Goal: Transaction & Acquisition: Purchase product/service

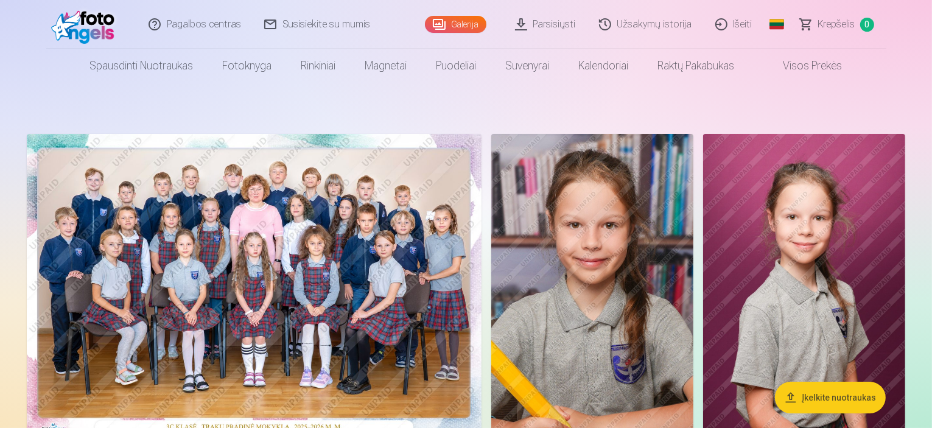
click at [481, 222] on img at bounding box center [254, 285] width 455 height 303
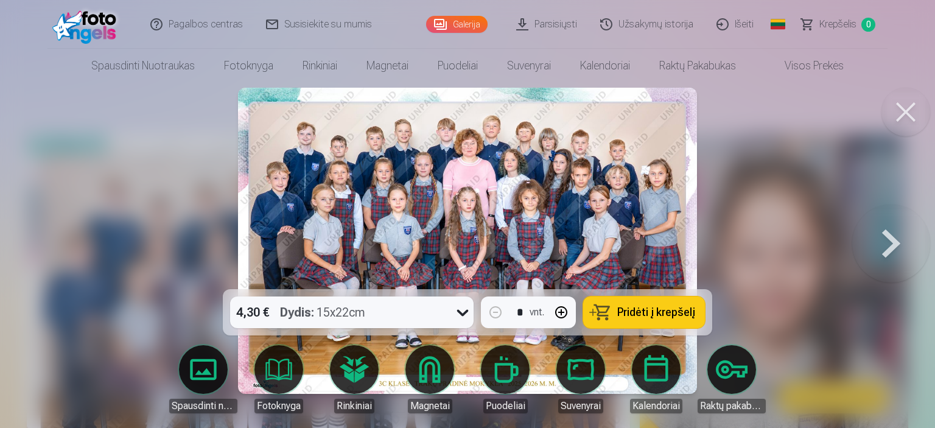
click at [690, 318] on span "Pridėti į krepšelį" at bounding box center [656, 312] width 78 height 11
click at [887, 243] on button at bounding box center [891, 241] width 78 height 72
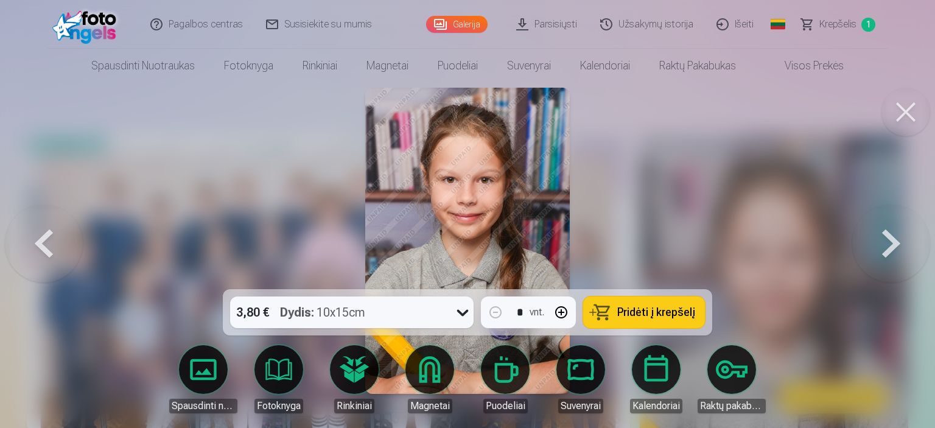
click at [887, 243] on button at bounding box center [891, 241] width 78 height 72
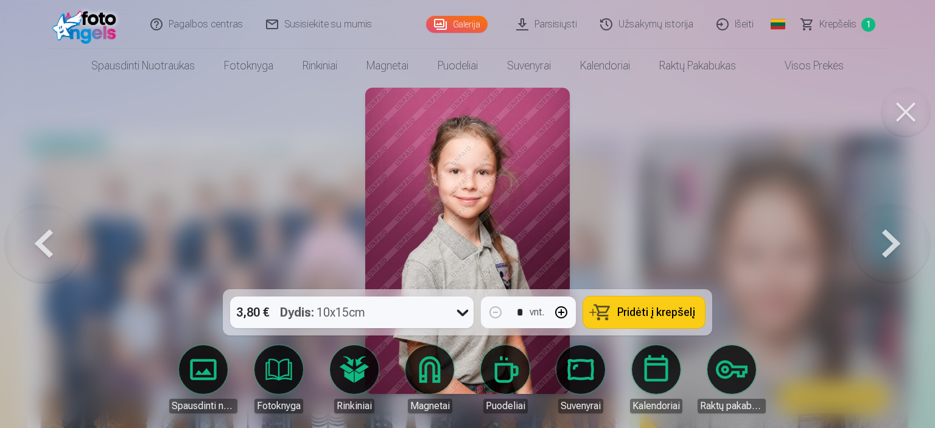
click at [887, 243] on button at bounding box center [891, 241] width 78 height 72
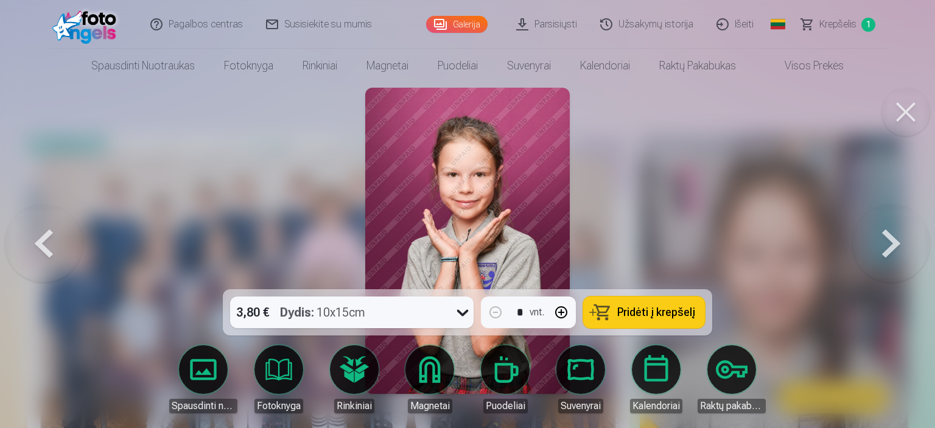
click at [887, 243] on button at bounding box center [891, 241] width 78 height 72
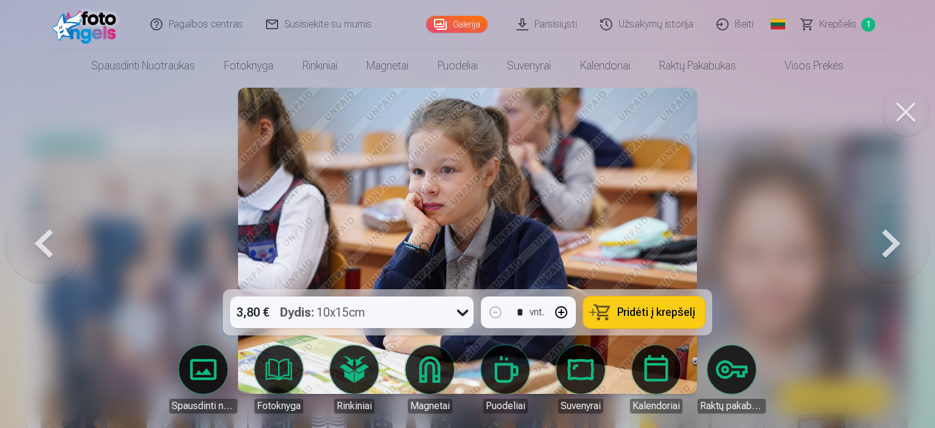
click at [887, 243] on button at bounding box center [891, 241] width 78 height 72
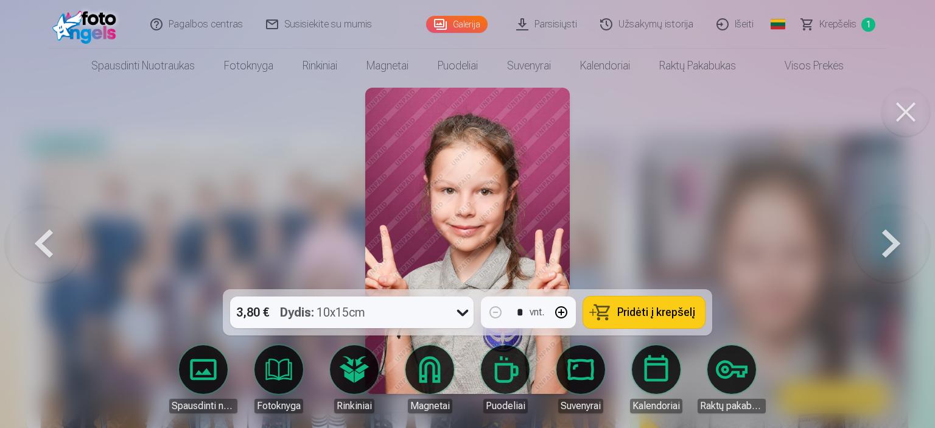
click at [887, 243] on button at bounding box center [891, 241] width 78 height 72
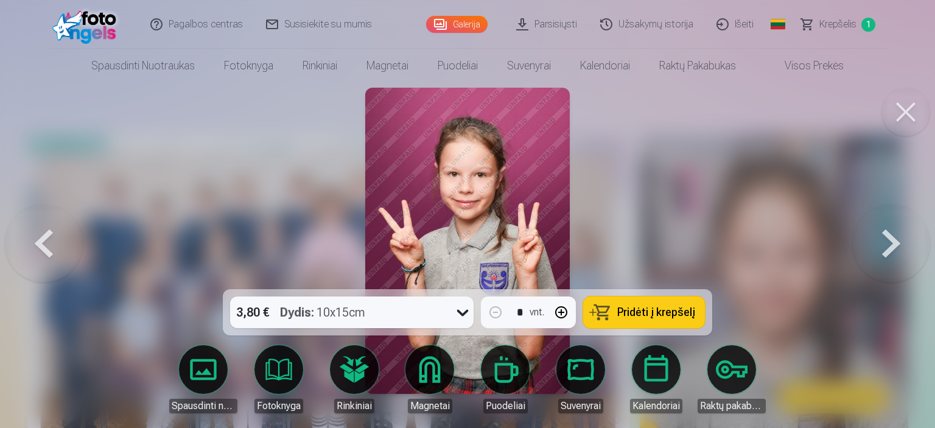
click at [887, 243] on button at bounding box center [891, 241] width 78 height 72
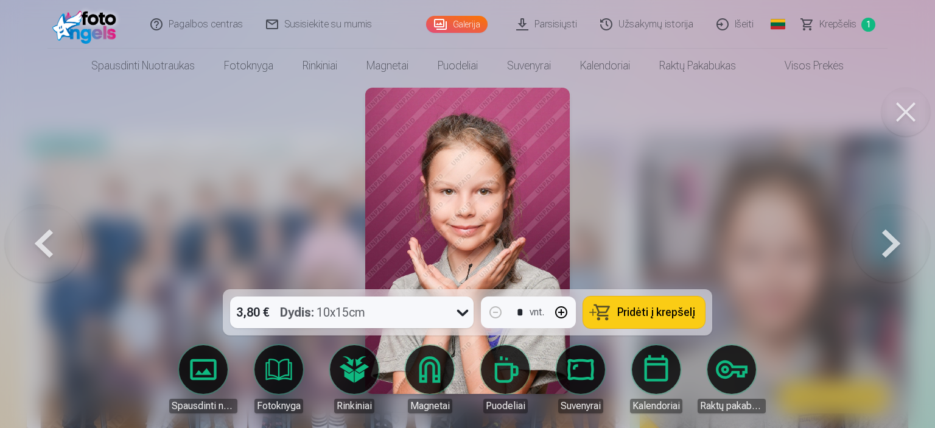
click at [887, 243] on button at bounding box center [891, 241] width 78 height 72
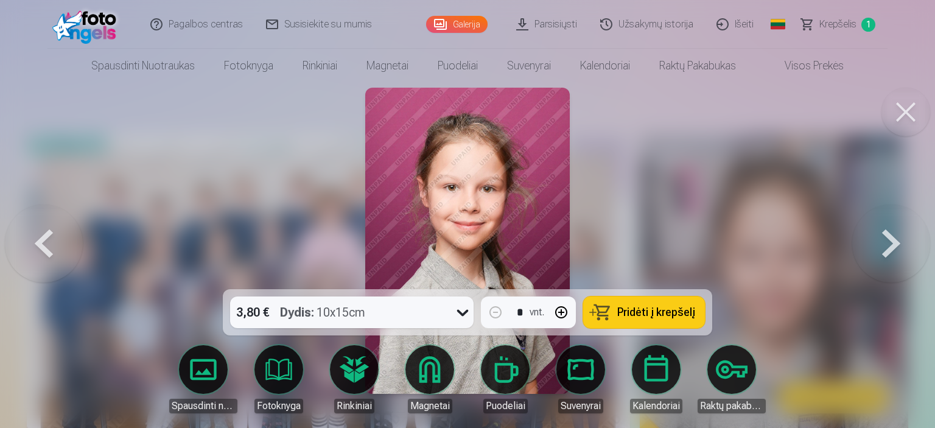
click at [887, 243] on button at bounding box center [891, 241] width 78 height 72
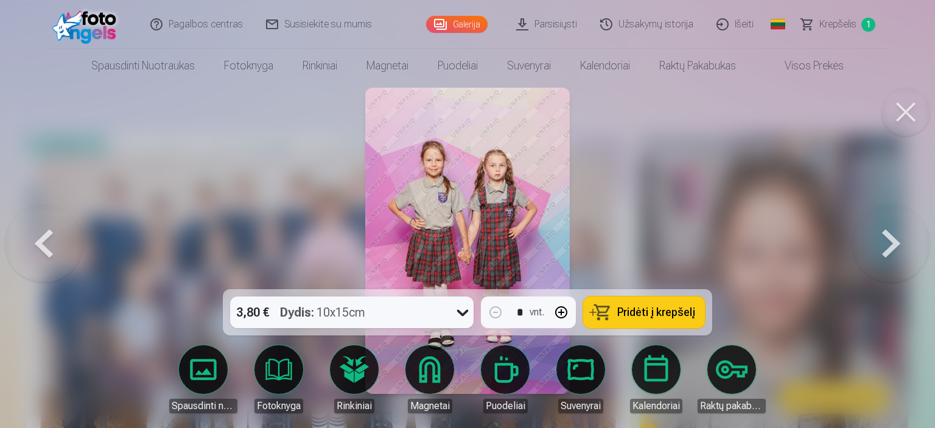
click at [887, 243] on button at bounding box center [891, 241] width 78 height 72
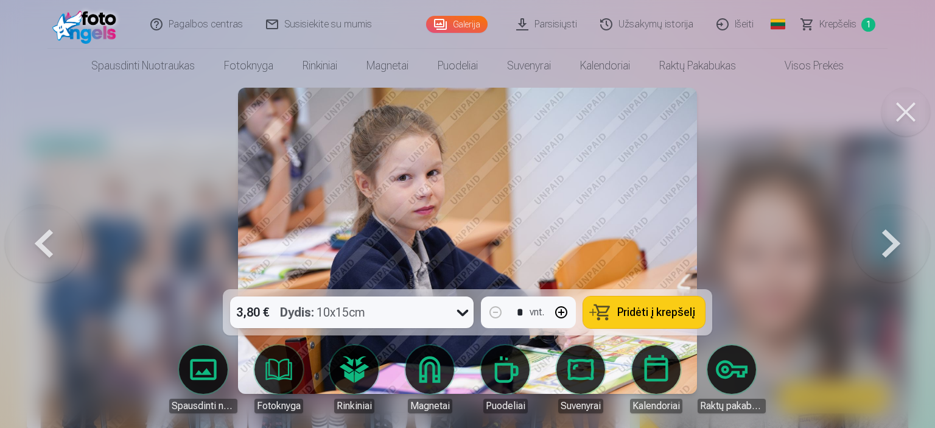
click at [887, 243] on button at bounding box center [891, 241] width 78 height 72
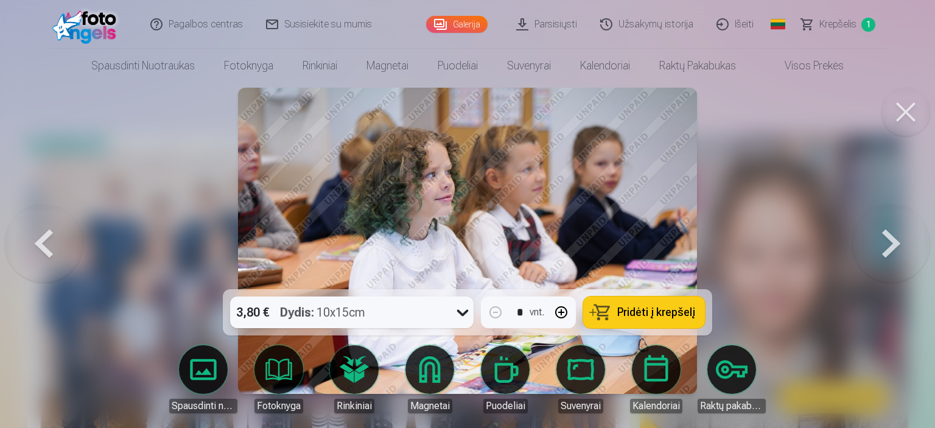
click at [56, 251] on button at bounding box center [44, 241] width 78 height 72
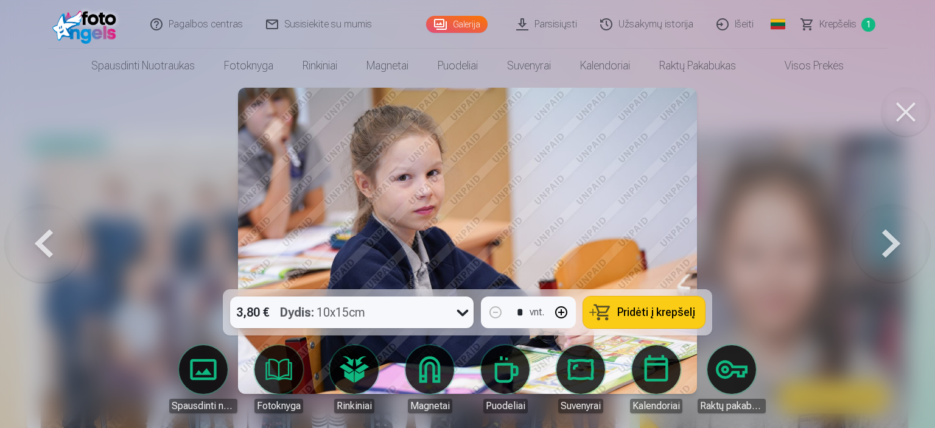
click at [906, 117] on button at bounding box center [905, 112] width 49 height 49
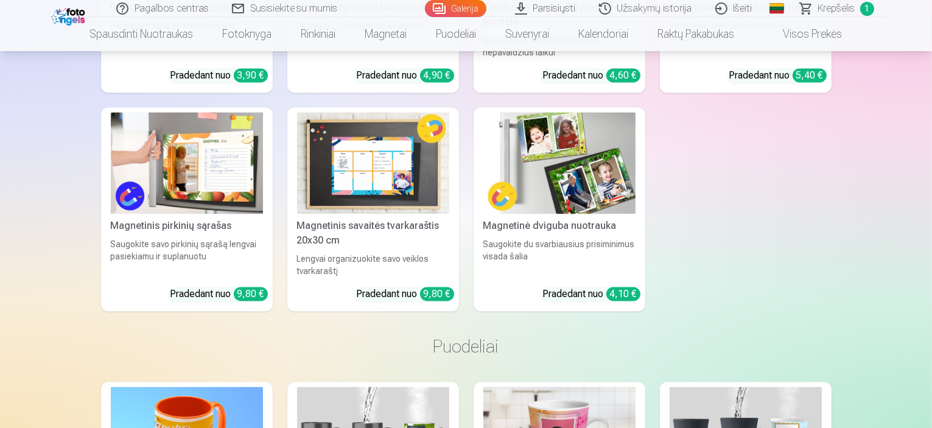
scroll to position [6999, 0]
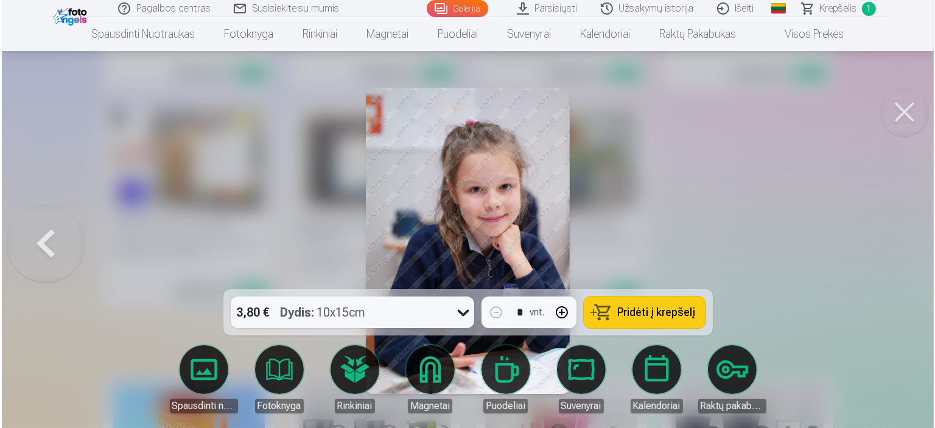
scroll to position [7021, 0]
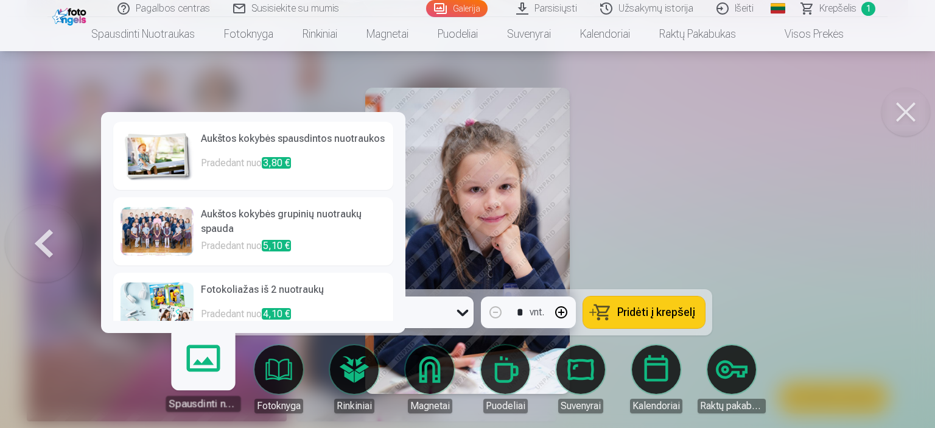
click at [212, 304] on h6 "Fotokoliažas iš 2 nuotraukų" at bounding box center [293, 294] width 185 height 24
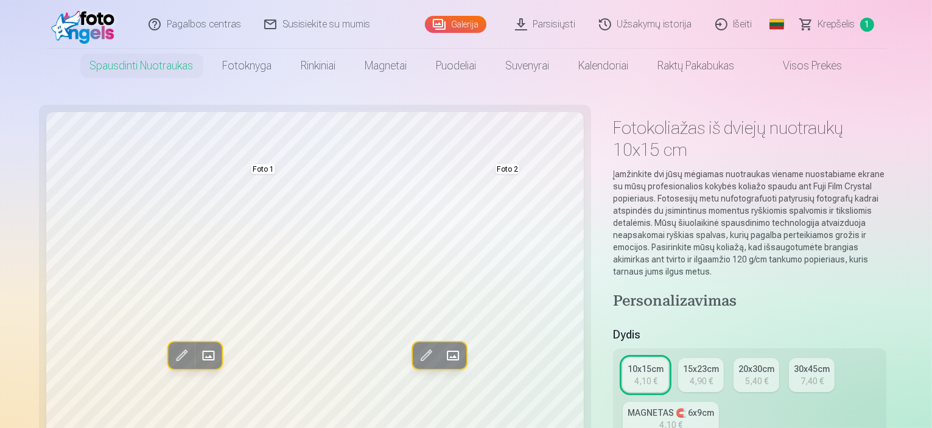
click at [416, 355] on span at bounding box center [425, 355] width 19 height 19
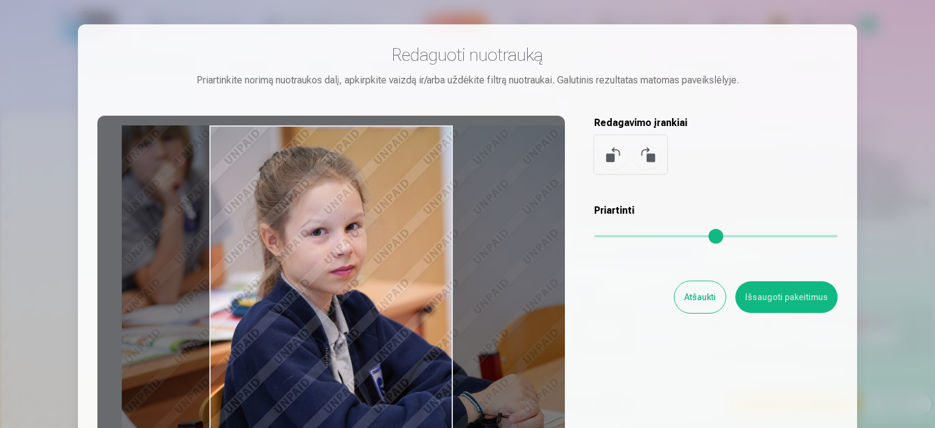
drag, startPoint x: 365, startPoint y: 340, endPoint x: 428, endPoint y: 348, distance: 63.2
click at [428, 348] on div at bounding box center [330, 307] width 467 height 382
click at [819, 308] on button "Išsaugoti pakeitimus" at bounding box center [786, 297] width 102 height 32
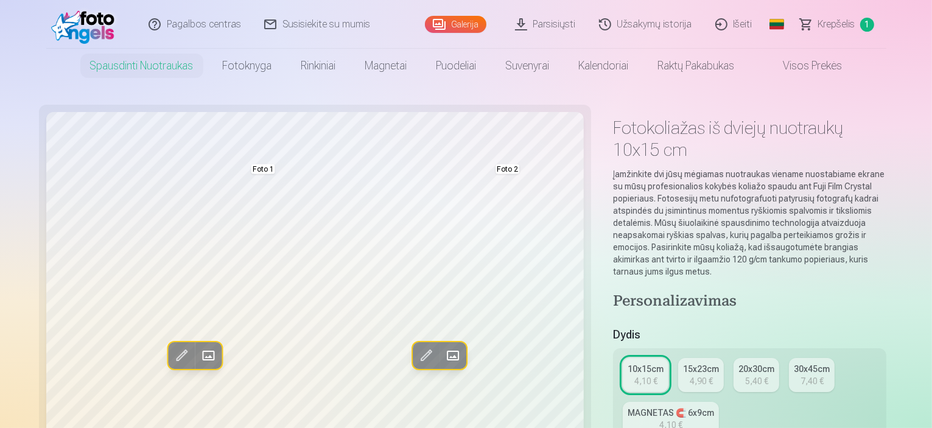
click at [442, 356] on span at bounding box center [451, 355] width 19 height 19
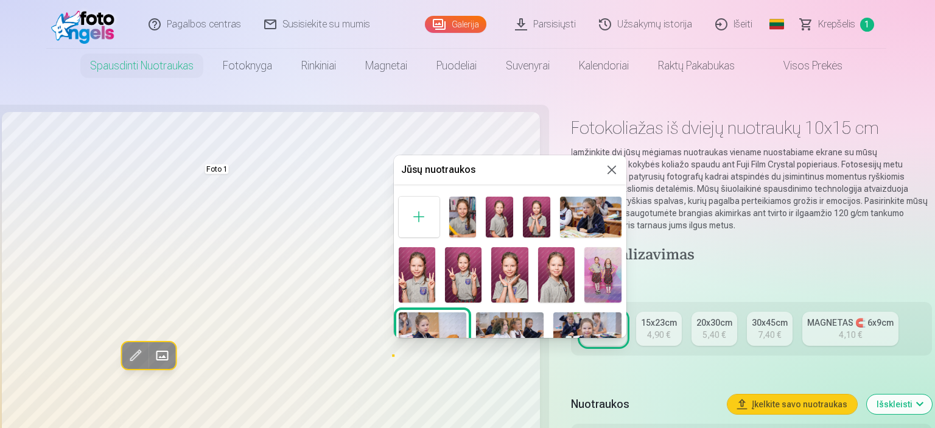
click at [542, 164] on h5 "Jūsų nuotraukos" at bounding box center [502, 170] width 203 height 15
click at [456, 170] on h5 "Jūsų nuotraukos" at bounding box center [502, 170] width 203 height 15
drag, startPoint x: 514, startPoint y: 170, endPoint x: 530, endPoint y: 145, distance: 29.4
click at [530, 145] on body "Pagalbos centras Susisiekite su mumis Galerija Parsisiųsti Užsakymų istorija Iš…" at bounding box center [467, 214] width 935 height 428
click at [562, 124] on div at bounding box center [467, 214] width 935 height 428
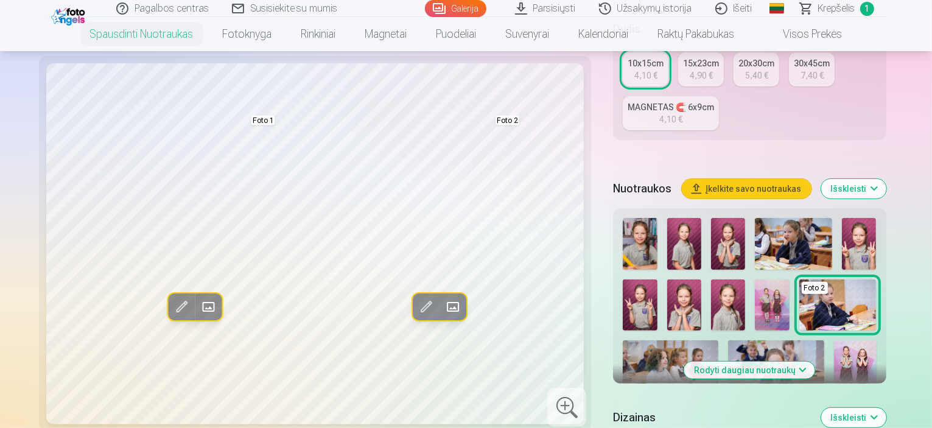
scroll to position [304, 0]
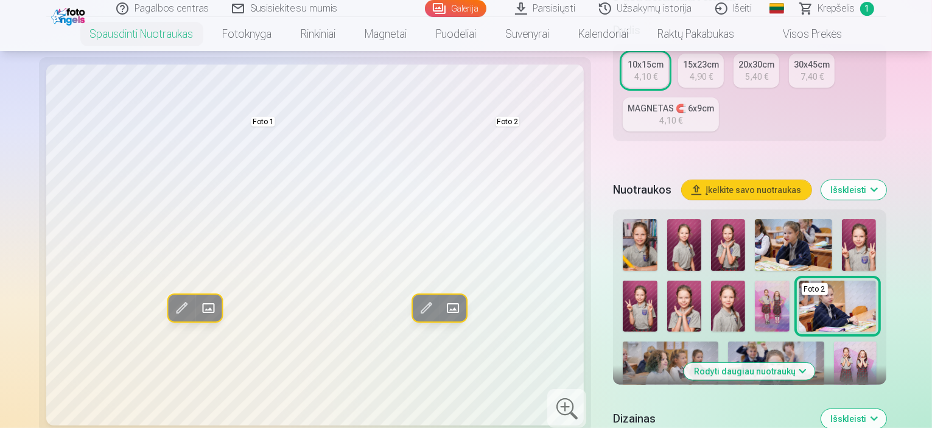
click at [442, 298] on span at bounding box center [451, 307] width 19 height 19
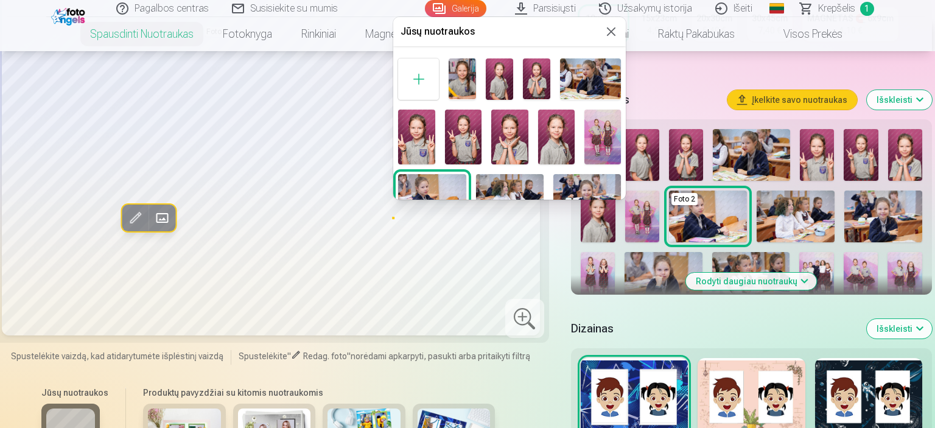
click at [612, 30] on button at bounding box center [611, 31] width 15 height 15
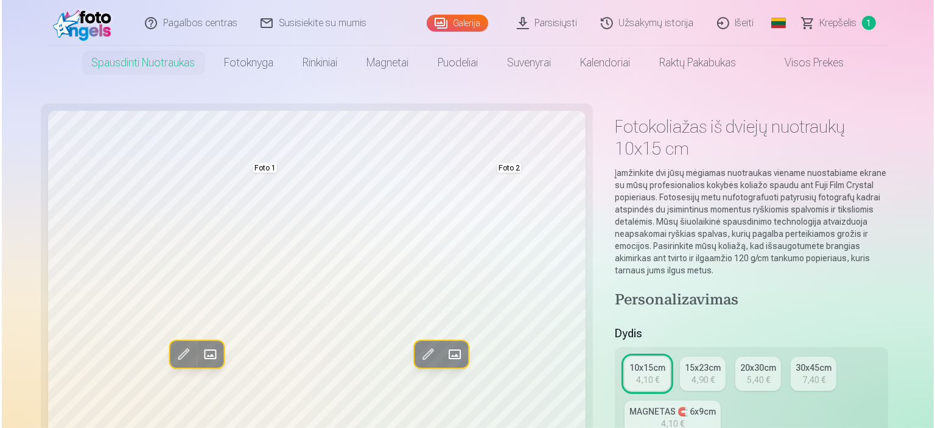
scroll to position [0, 0]
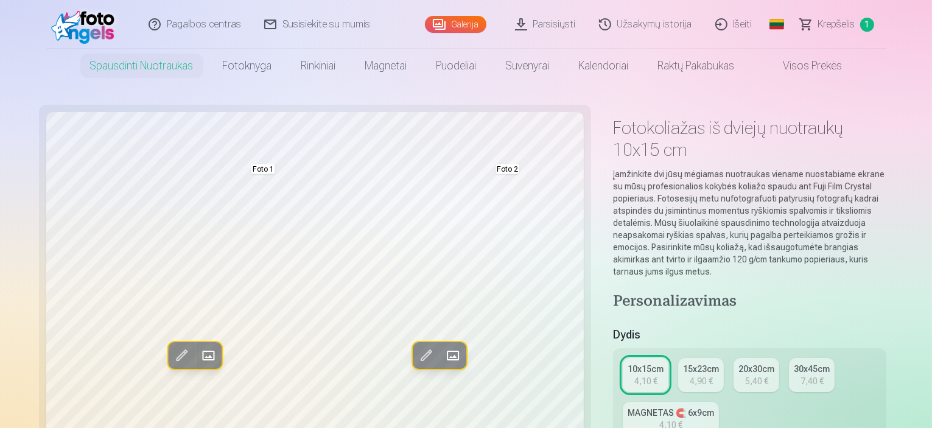
click at [442, 356] on span at bounding box center [451, 355] width 19 height 19
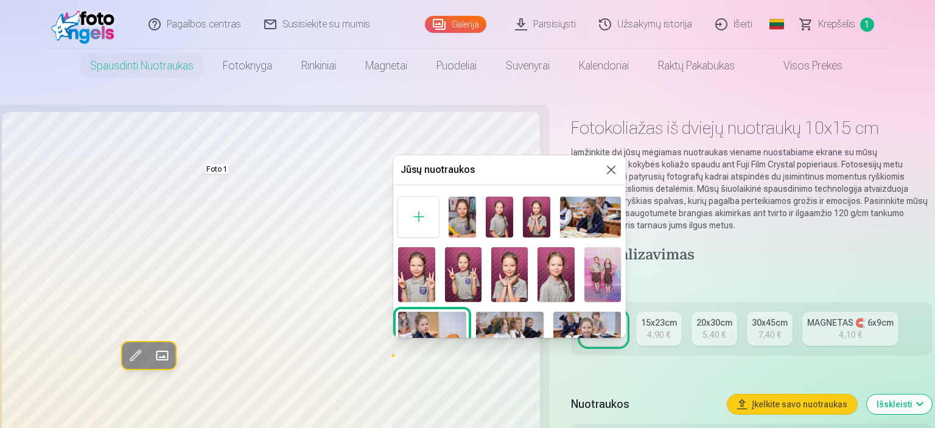
drag, startPoint x: 609, startPoint y: 167, endPoint x: 600, endPoint y: 172, distance: 9.8
click at [609, 167] on button at bounding box center [611, 170] width 15 height 15
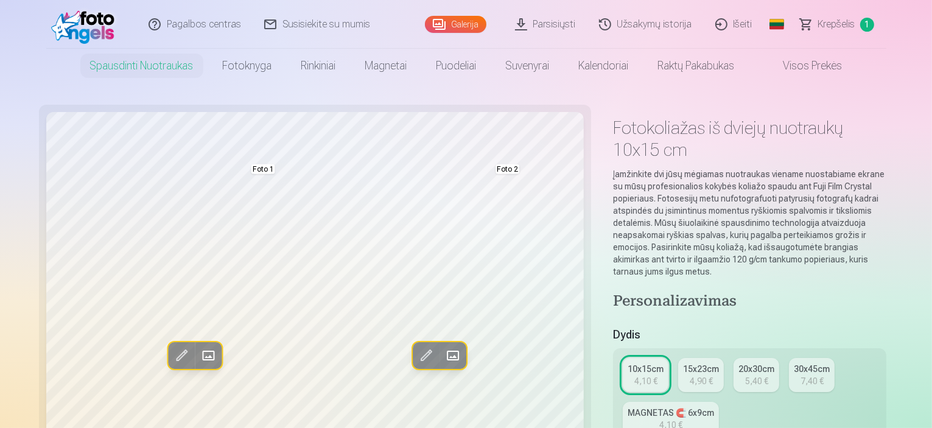
click at [198, 350] on span at bounding box center [207, 355] width 19 height 19
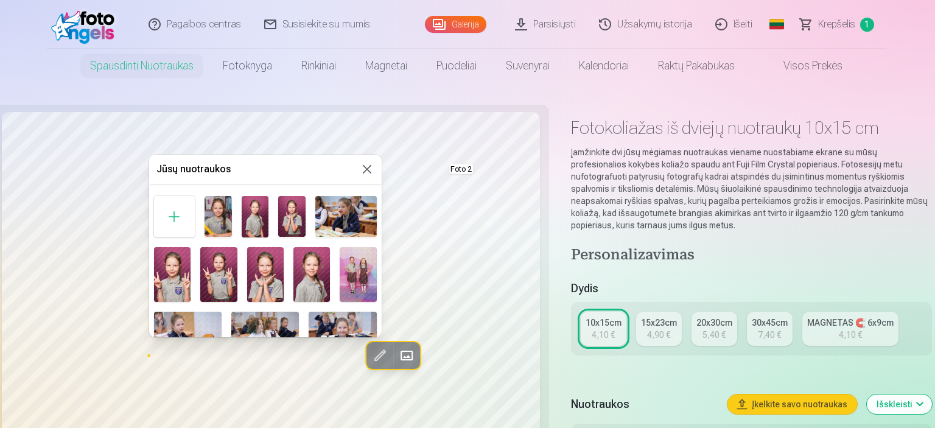
click at [368, 169] on button at bounding box center [367, 169] width 15 height 15
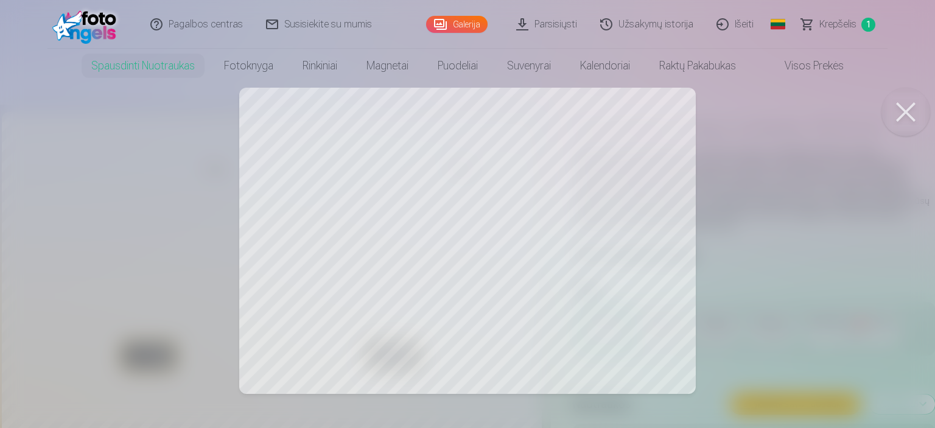
click at [569, 214] on div at bounding box center [467, 214] width 935 height 428
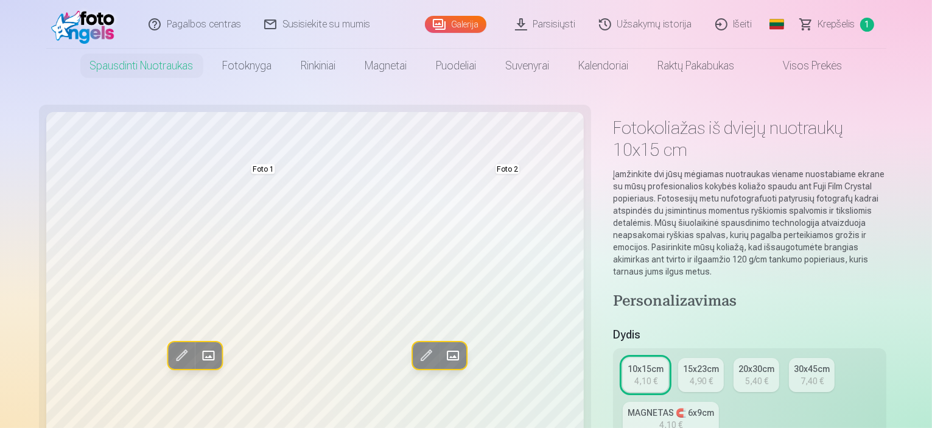
click at [442, 352] on span at bounding box center [451, 355] width 19 height 19
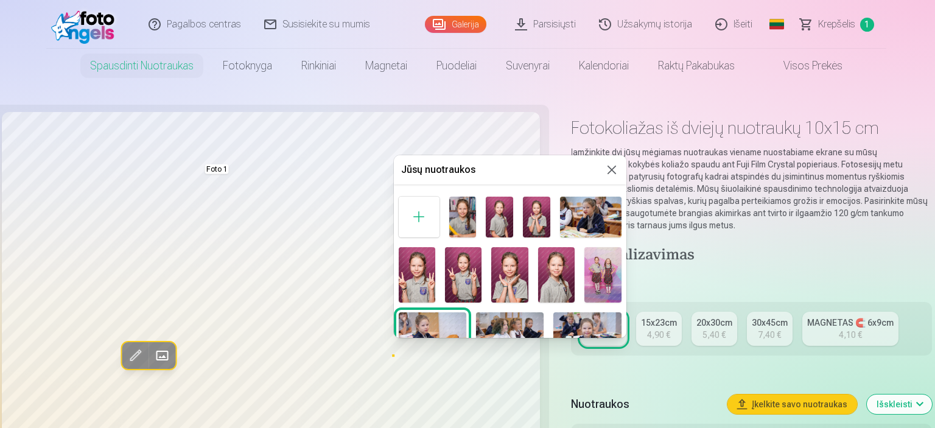
click at [473, 220] on img at bounding box center [462, 217] width 27 height 41
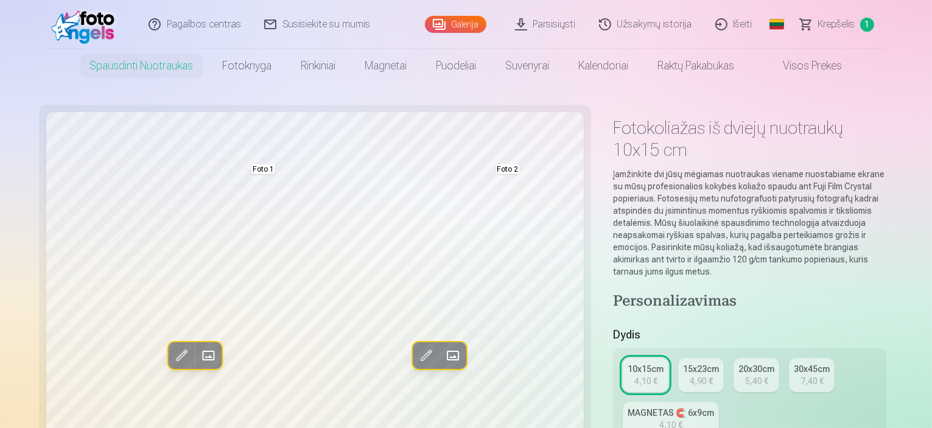
click at [442, 352] on span at bounding box center [451, 355] width 19 height 19
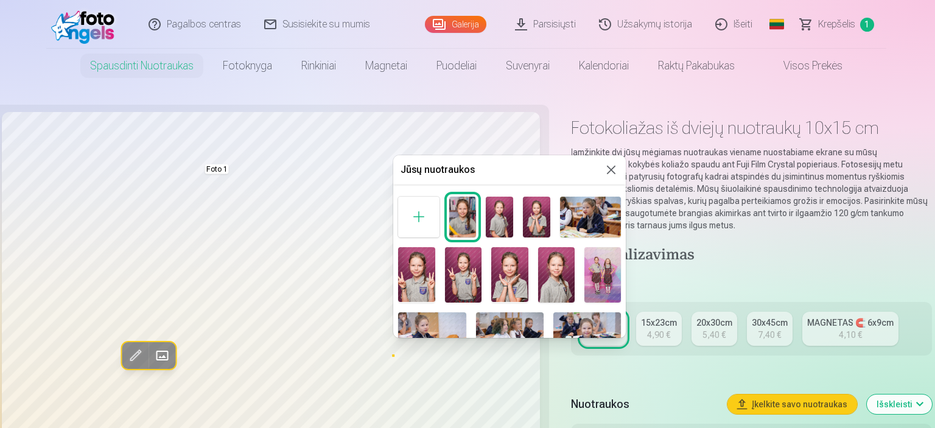
click at [504, 219] on img at bounding box center [499, 217] width 27 height 41
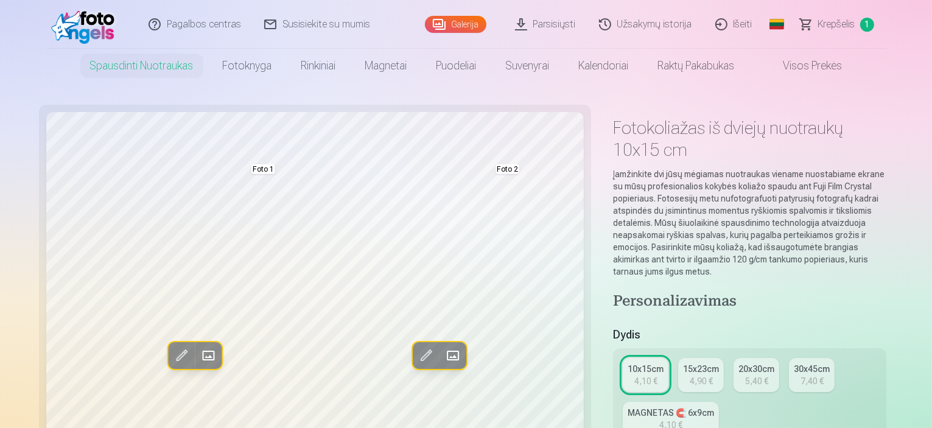
click at [442, 357] on span at bounding box center [451, 355] width 19 height 19
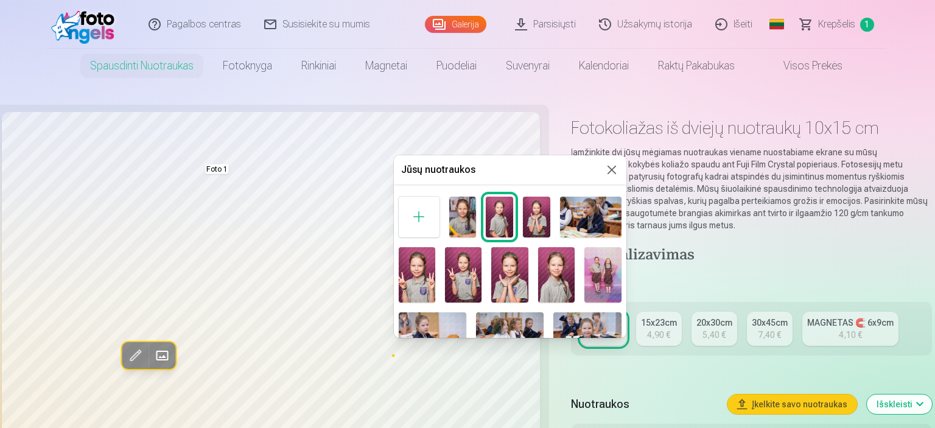
click at [570, 213] on img at bounding box center [590, 217] width 61 height 41
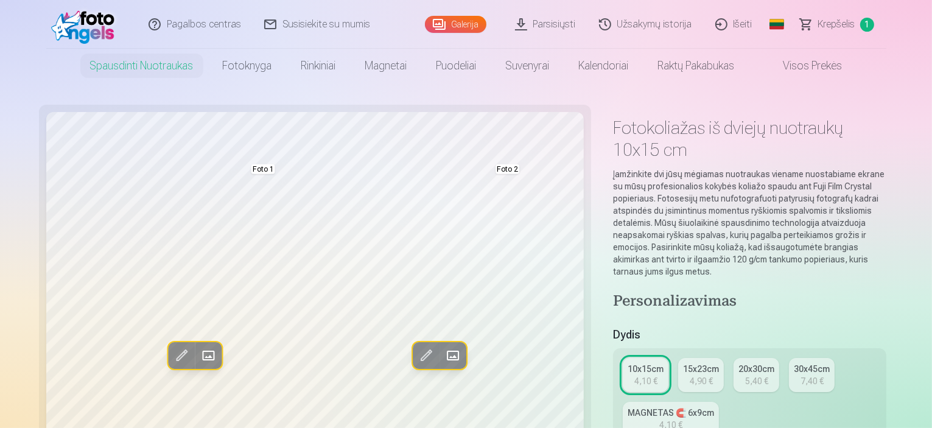
click at [442, 358] on span at bounding box center [451, 355] width 19 height 19
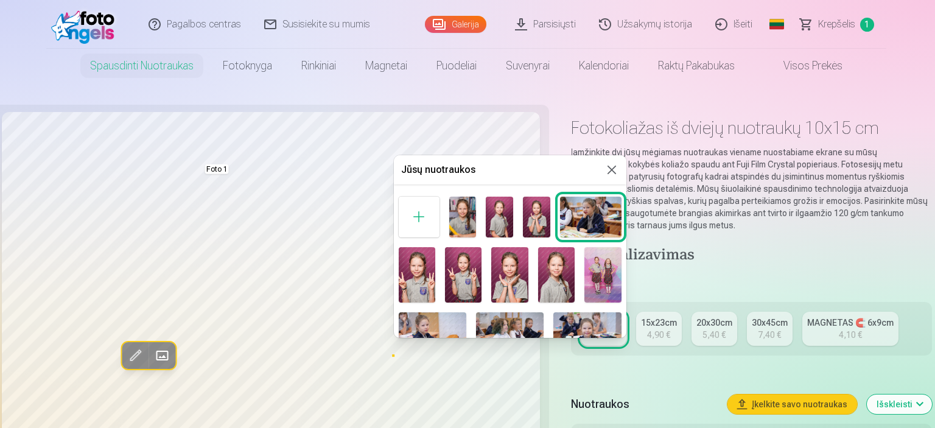
click at [419, 279] on img at bounding box center [417, 274] width 37 height 55
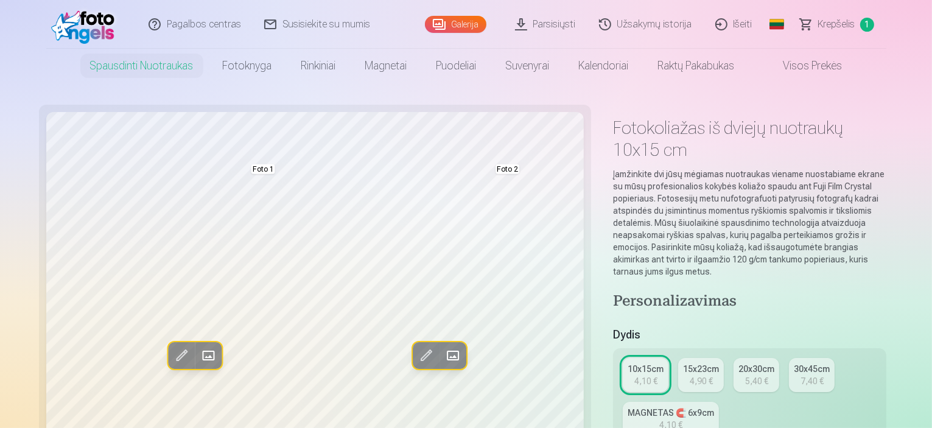
click at [442, 355] on span at bounding box center [451, 355] width 19 height 19
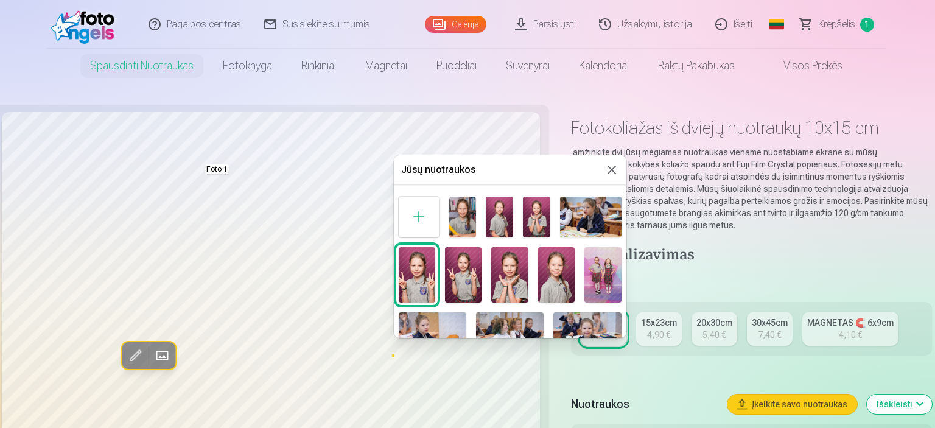
click at [471, 285] on img at bounding box center [463, 274] width 37 height 55
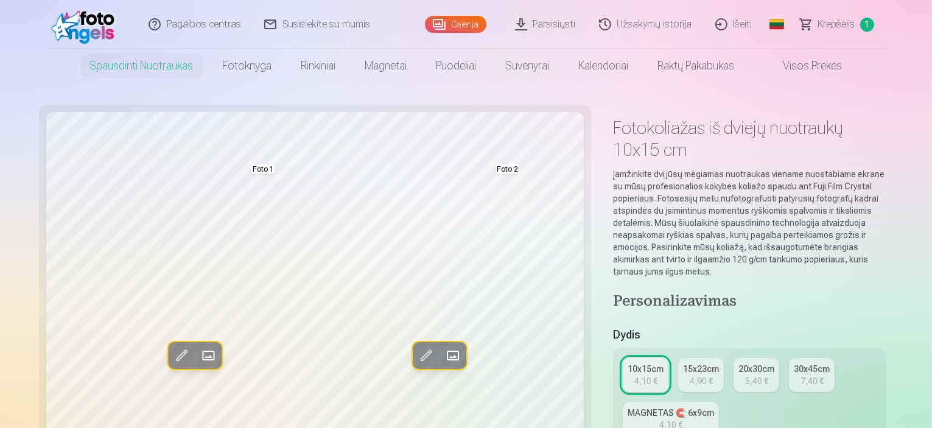
click at [442, 352] on span at bounding box center [451, 355] width 19 height 19
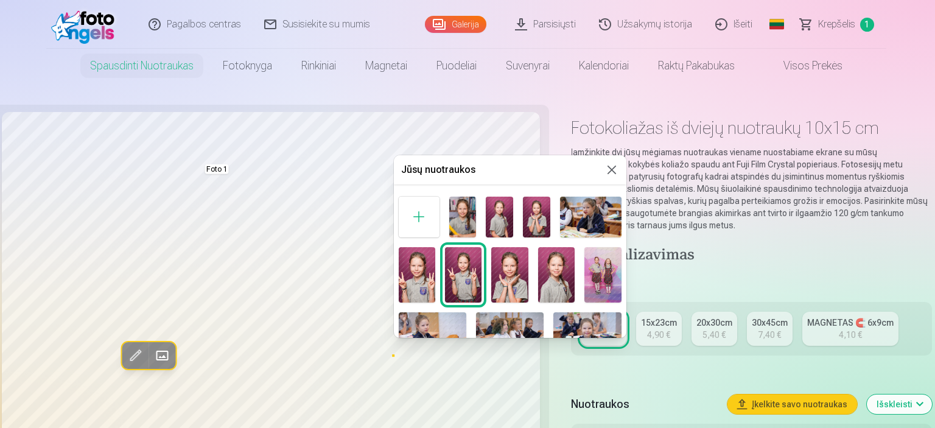
click at [550, 270] on img at bounding box center [556, 274] width 37 height 55
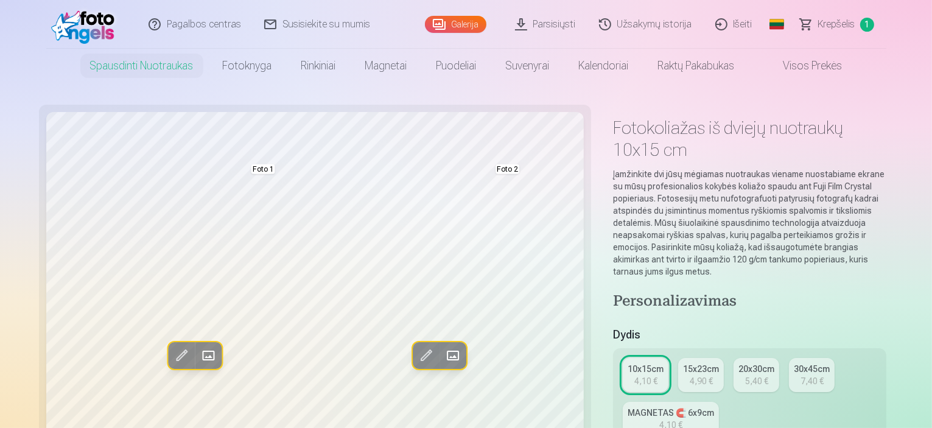
click at [442, 359] on span at bounding box center [451, 355] width 19 height 19
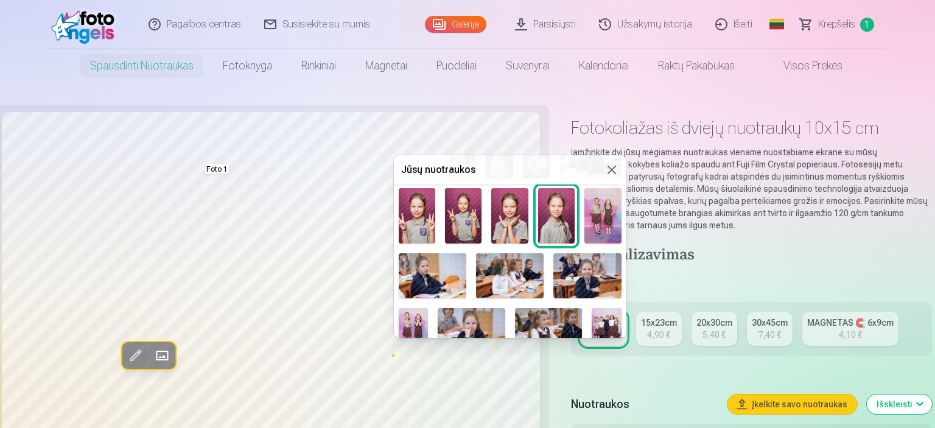
scroll to position [61, 0]
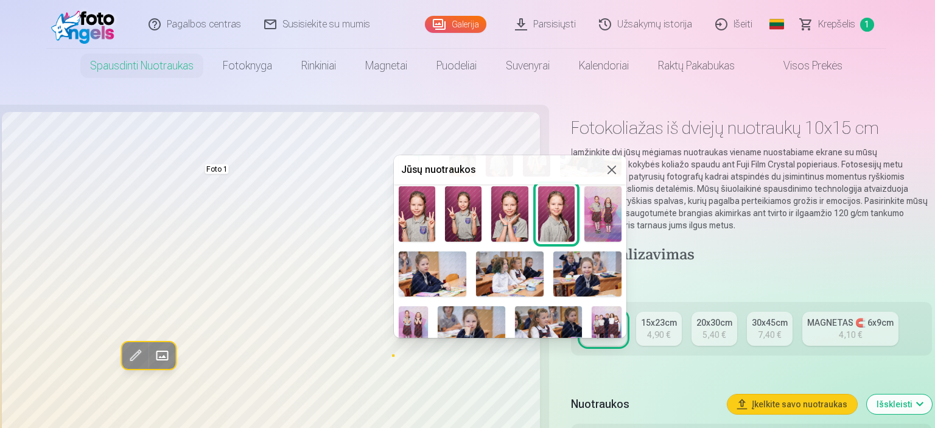
click at [600, 271] on img at bounding box center [587, 273] width 68 height 45
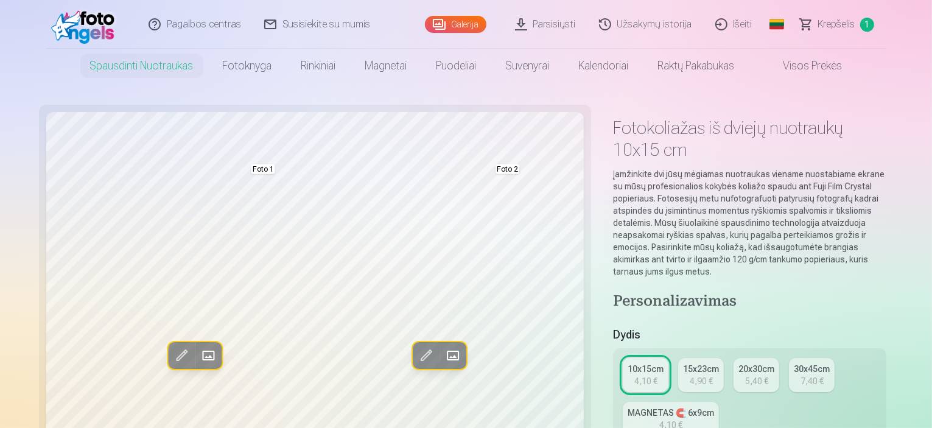
click at [442, 355] on span at bounding box center [451, 355] width 19 height 19
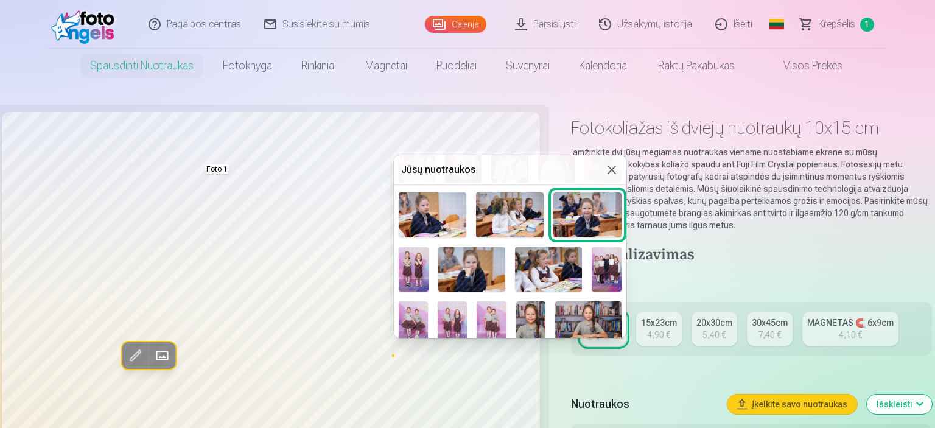
scroll to position [122, 0]
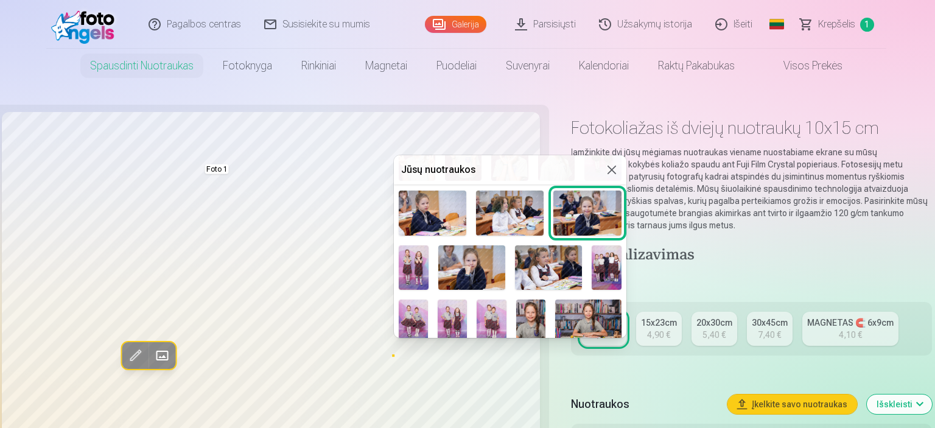
click at [459, 267] on img at bounding box center [471, 267] width 67 height 44
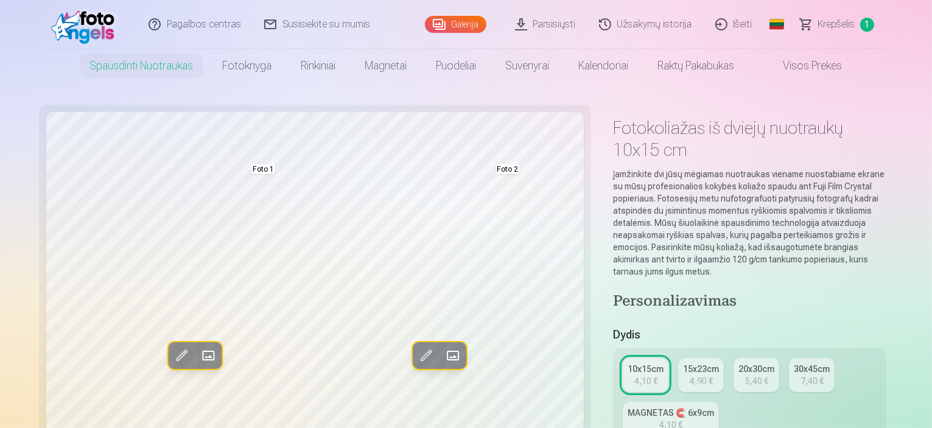
click at [442, 357] on span at bounding box center [451, 355] width 19 height 19
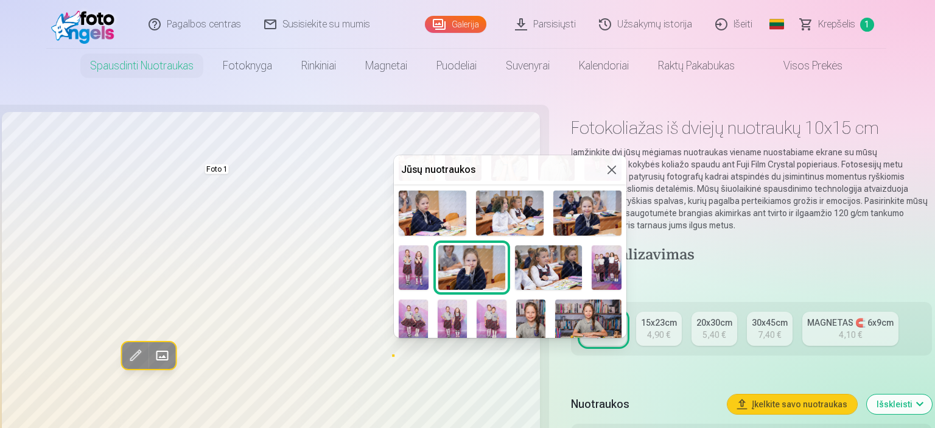
click at [577, 314] on img at bounding box center [588, 321] width 66 height 44
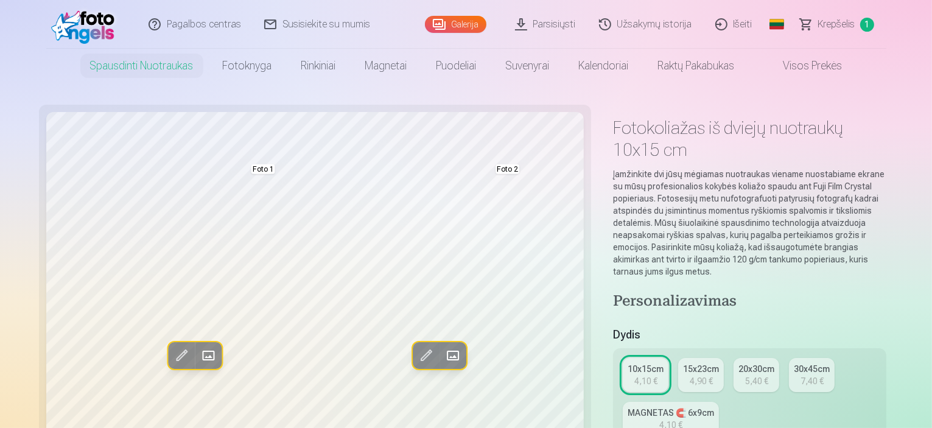
click at [442, 360] on span at bounding box center [451, 355] width 19 height 19
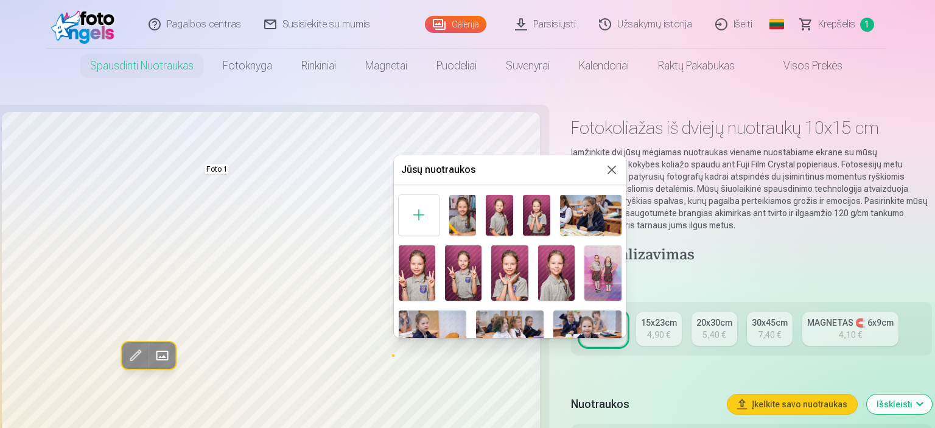
scroll to position [0, 0]
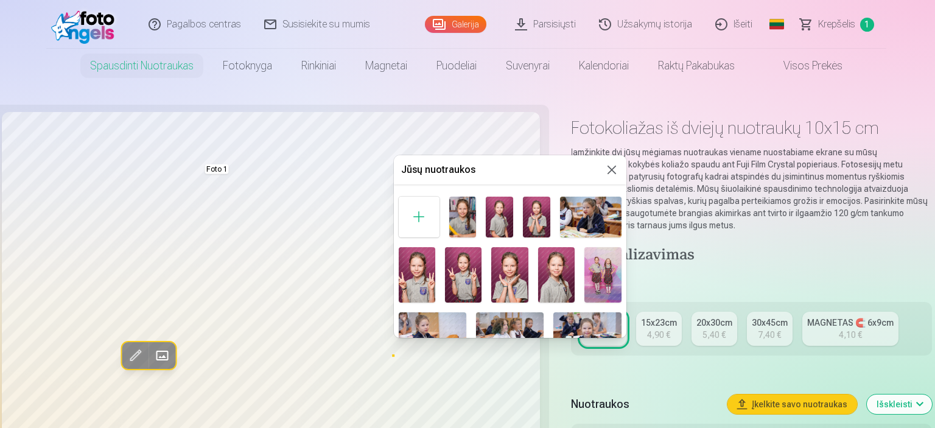
click at [594, 223] on img at bounding box center [590, 217] width 61 height 41
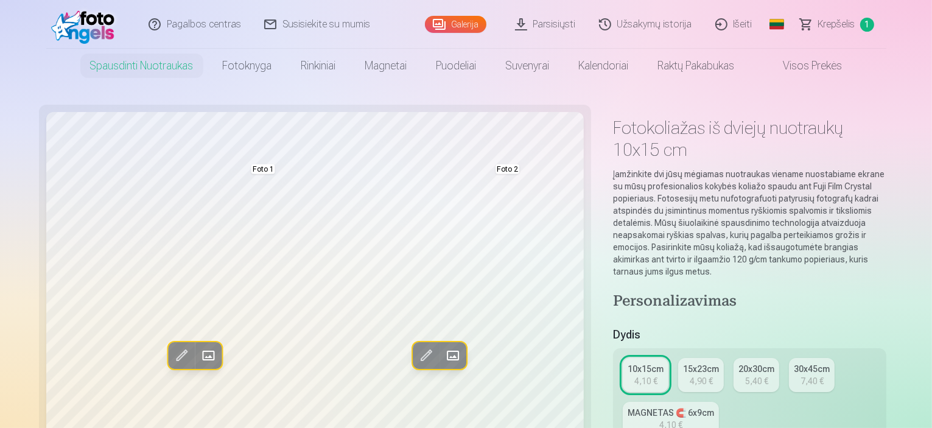
click at [442, 355] on span at bounding box center [451, 355] width 19 height 19
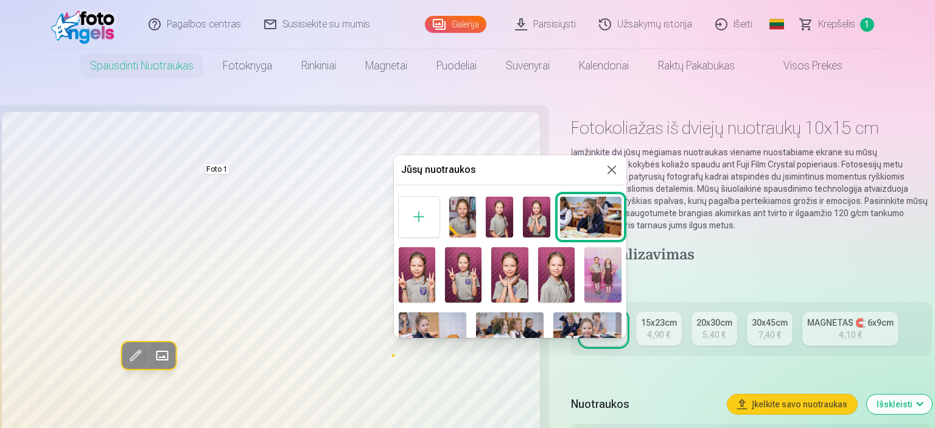
click at [582, 322] on img at bounding box center [587, 334] width 68 height 45
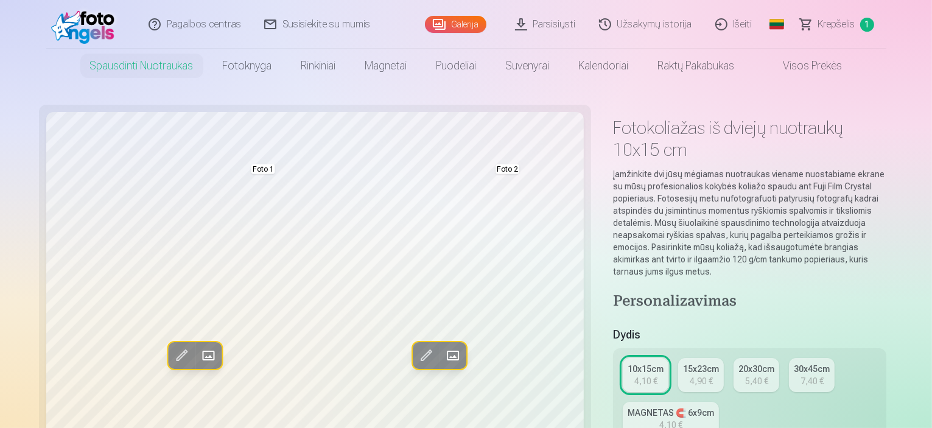
click at [442, 352] on span at bounding box center [451, 355] width 19 height 19
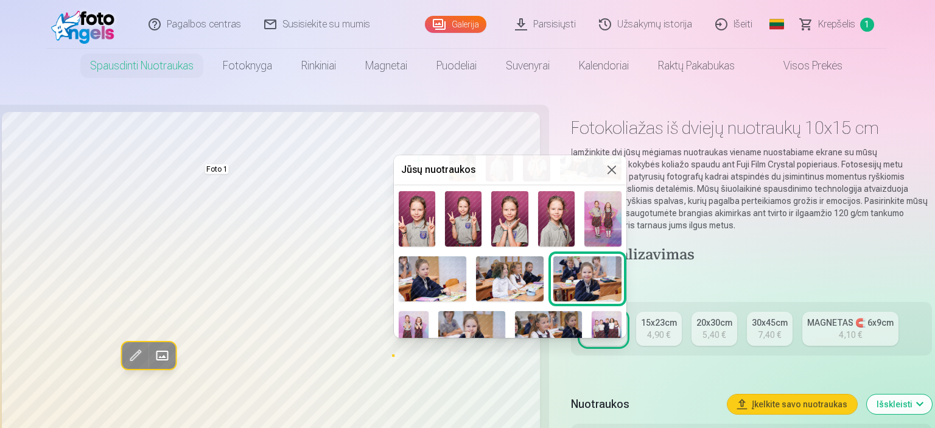
scroll to position [61, 0]
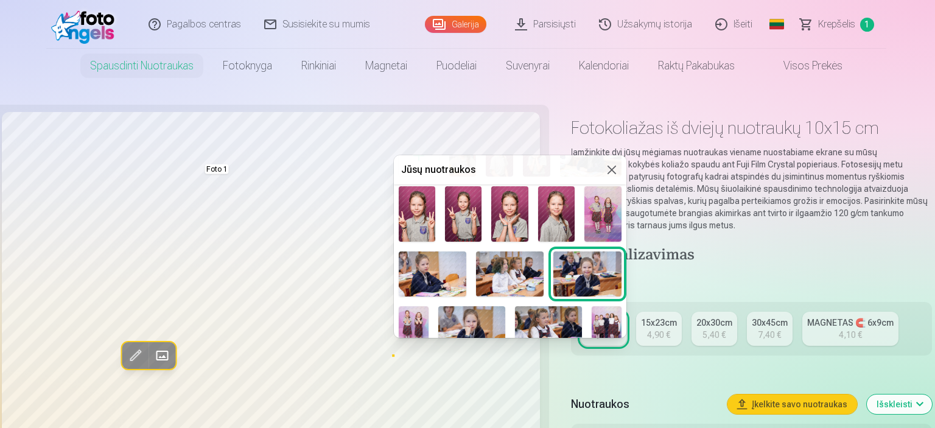
click at [443, 273] on img at bounding box center [433, 273] width 68 height 45
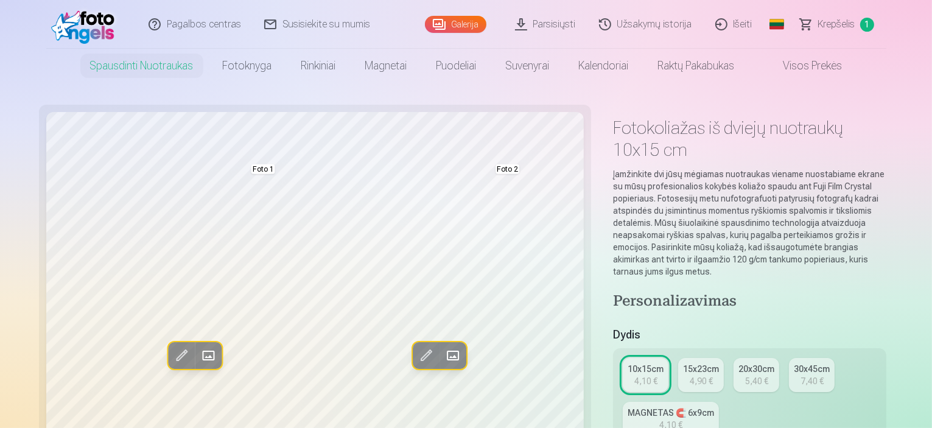
click at [442, 352] on span at bounding box center [451, 355] width 19 height 19
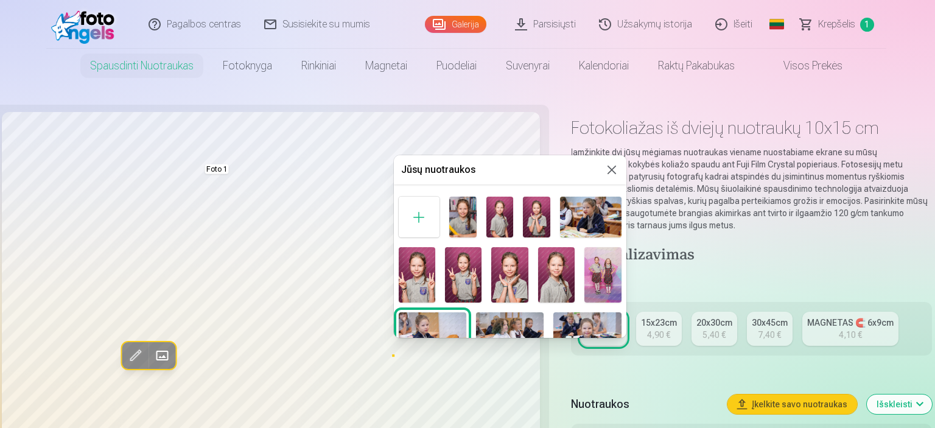
click at [377, 341] on div at bounding box center [467, 214] width 935 height 428
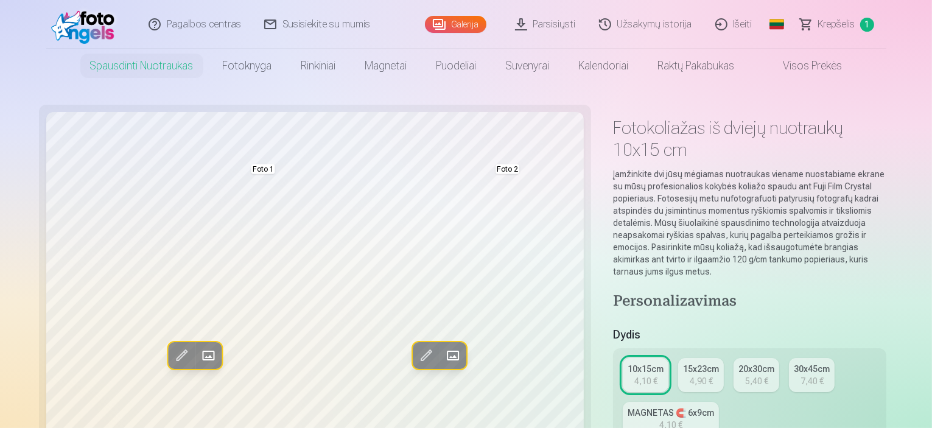
click at [416, 352] on span at bounding box center [425, 355] width 19 height 19
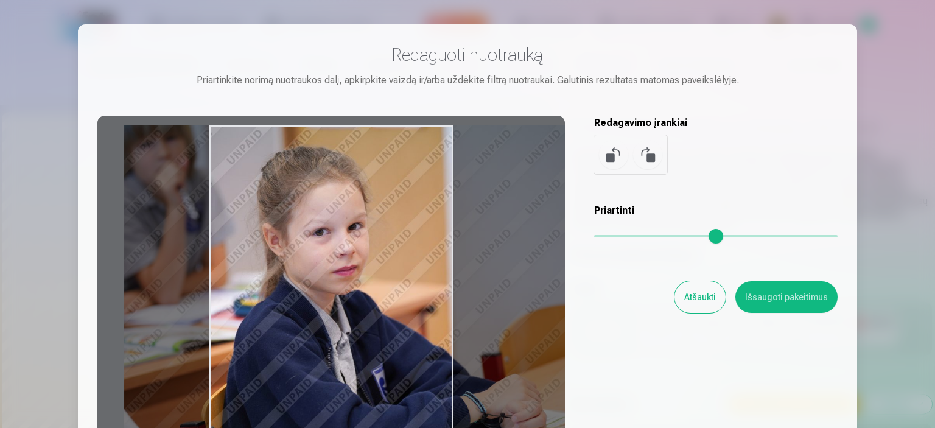
drag, startPoint x: 352, startPoint y: 327, endPoint x: 418, endPoint y: 330, distance: 65.2
click at [418, 330] on div at bounding box center [330, 307] width 467 height 382
click at [815, 299] on button "Išsaugoti pakeitimus" at bounding box center [786, 297] width 102 height 32
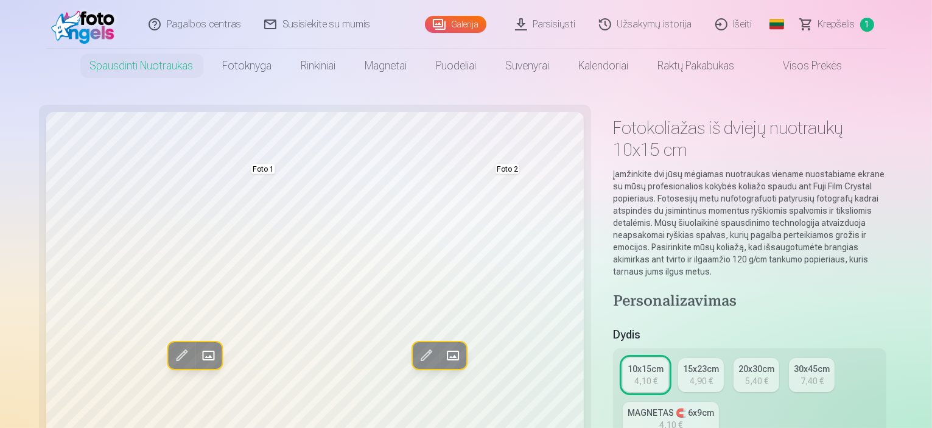
click at [442, 353] on span at bounding box center [451, 355] width 19 height 19
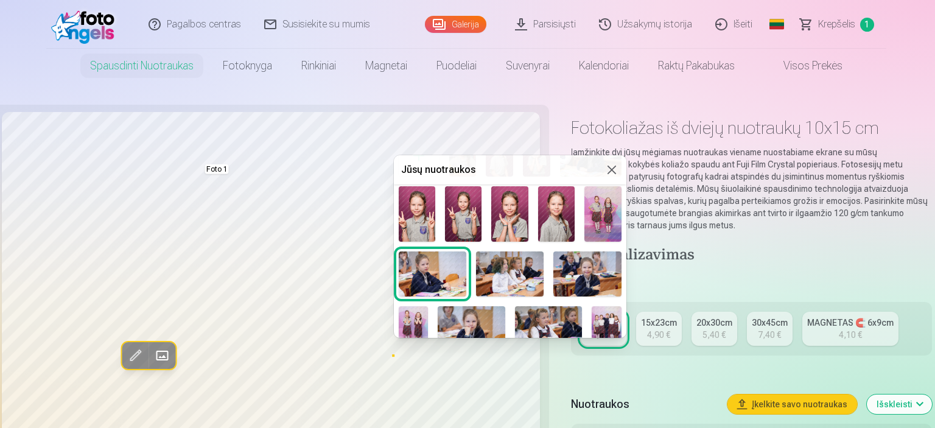
click at [473, 320] on img at bounding box center [471, 328] width 67 height 44
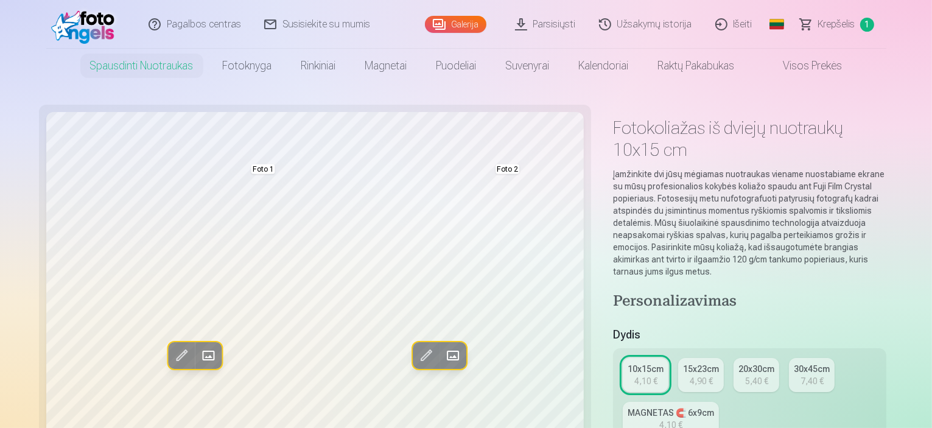
click at [442, 357] on span at bounding box center [451, 355] width 19 height 19
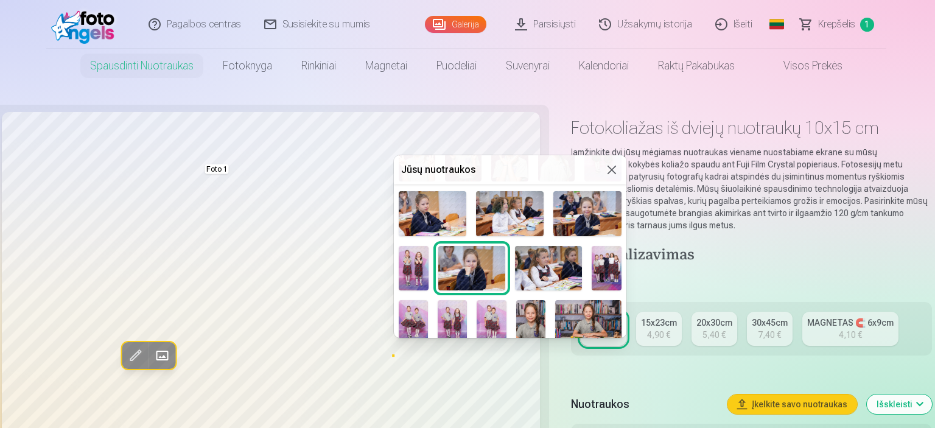
scroll to position [122, 0]
click at [529, 220] on img at bounding box center [510, 213] width 68 height 45
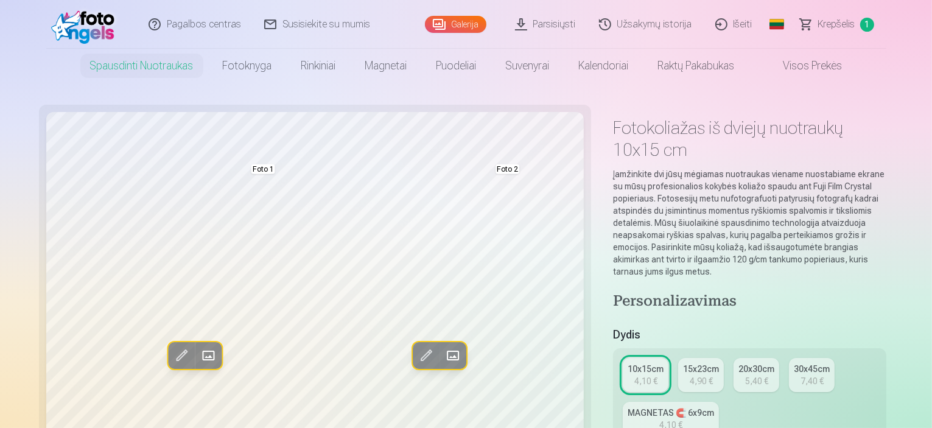
click at [442, 355] on span at bounding box center [451, 355] width 19 height 19
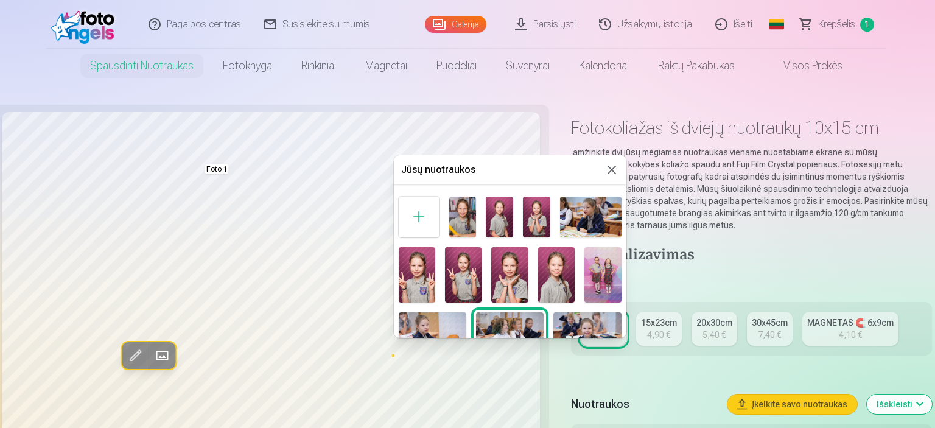
click at [387, 368] on div at bounding box center [467, 214] width 935 height 428
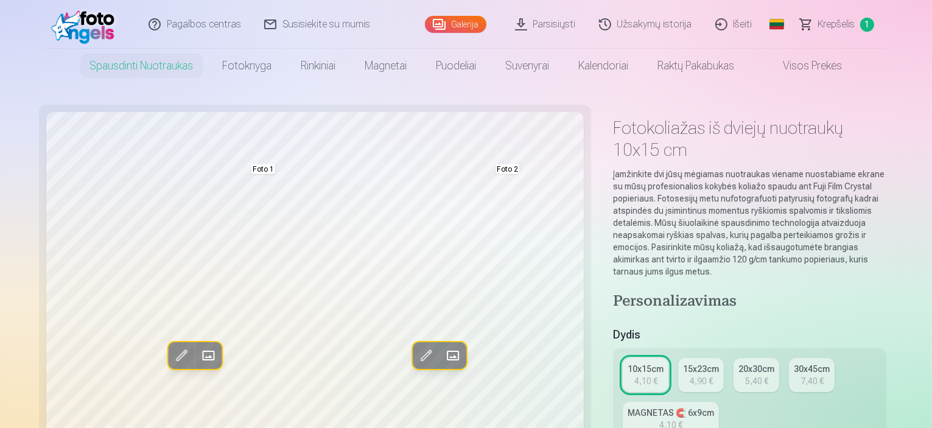
click at [416, 362] on span at bounding box center [425, 355] width 19 height 19
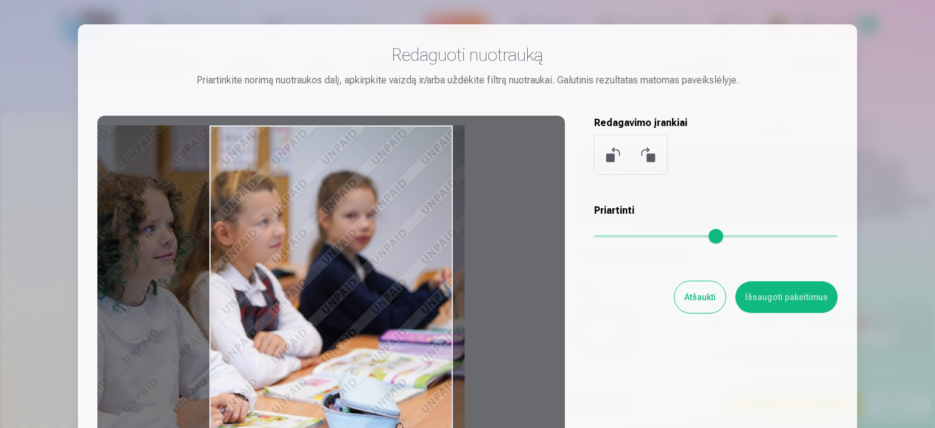
drag, startPoint x: 411, startPoint y: 335, endPoint x: 268, endPoint y: 348, distance: 143.6
click at [268, 348] on div at bounding box center [330, 307] width 467 height 382
click at [708, 299] on button "Atšaukti" at bounding box center [699, 297] width 51 height 32
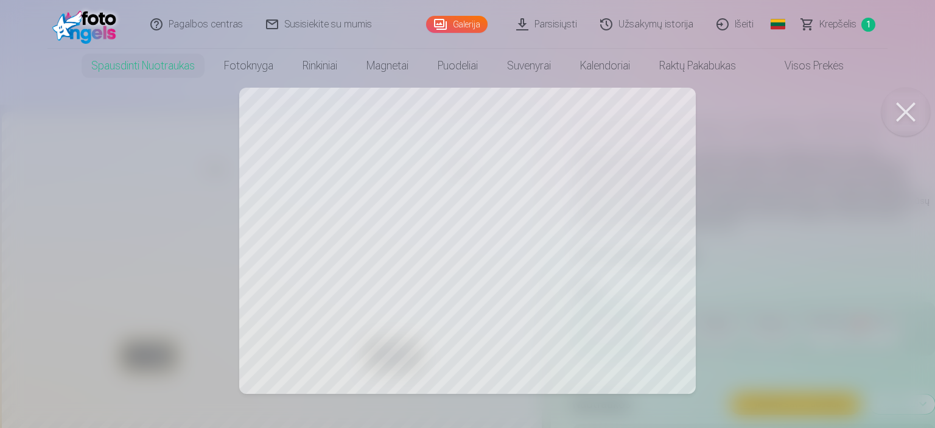
click at [911, 114] on button at bounding box center [905, 112] width 49 height 49
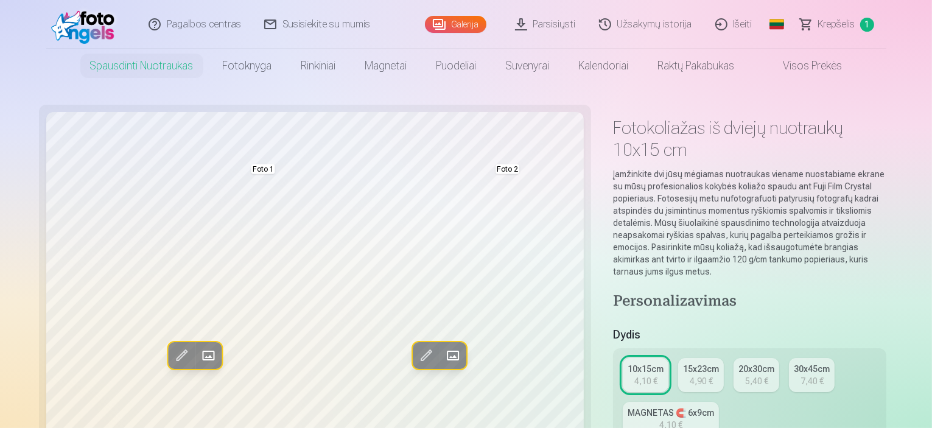
click at [442, 357] on span at bounding box center [451, 355] width 19 height 19
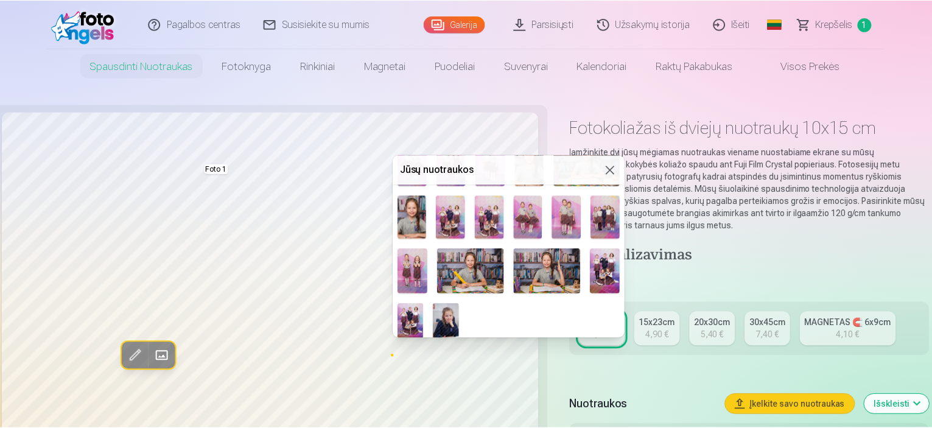
scroll to position [284, 0]
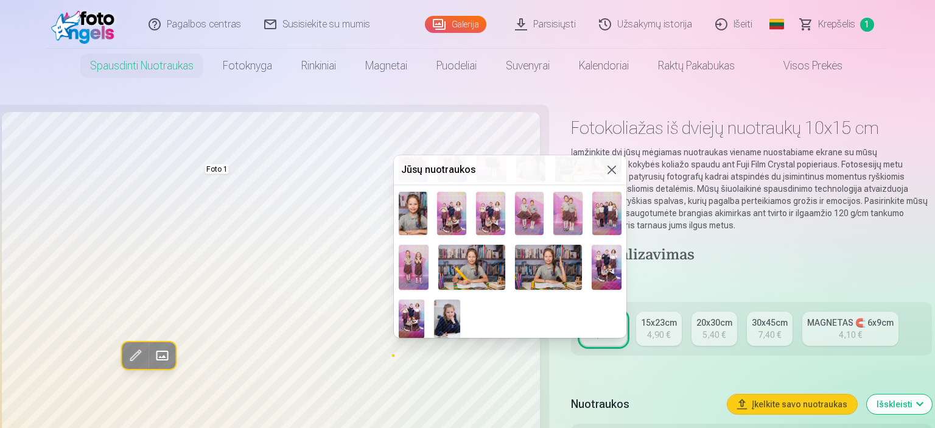
click at [469, 29] on div at bounding box center [467, 214] width 935 height 428
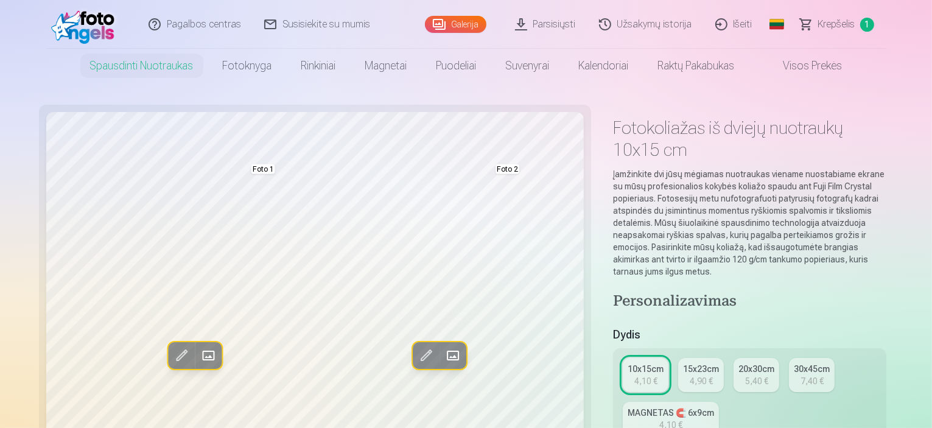
click at [467, 21] on link "Galerija" at bounding box center [455, 24] width 61 height 17
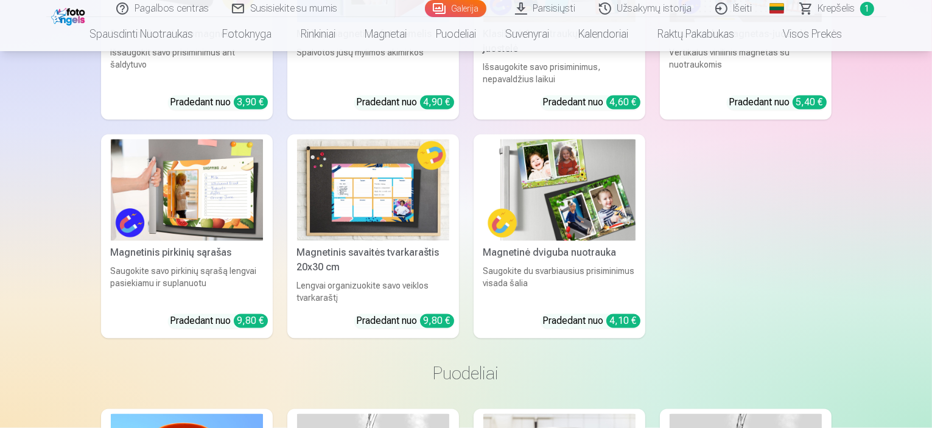
scroll to position [6939, 0]
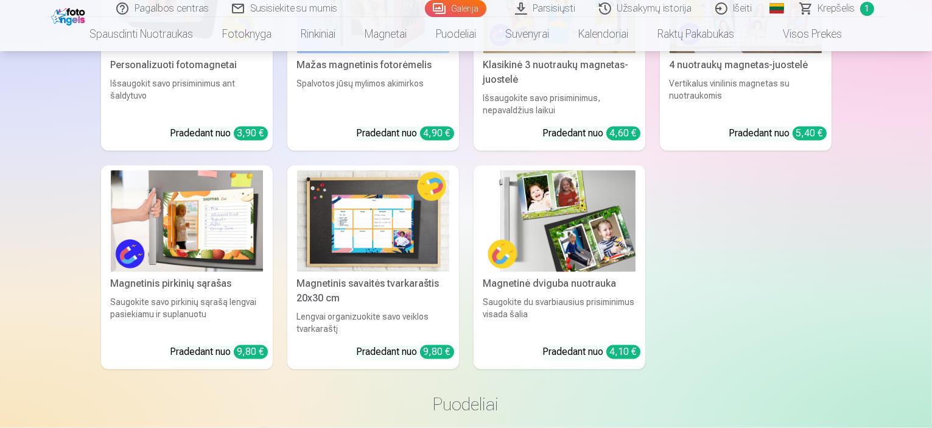
click at [475, 4] on link "Galerija" at bounding box center [455, 8] width 61 height 17
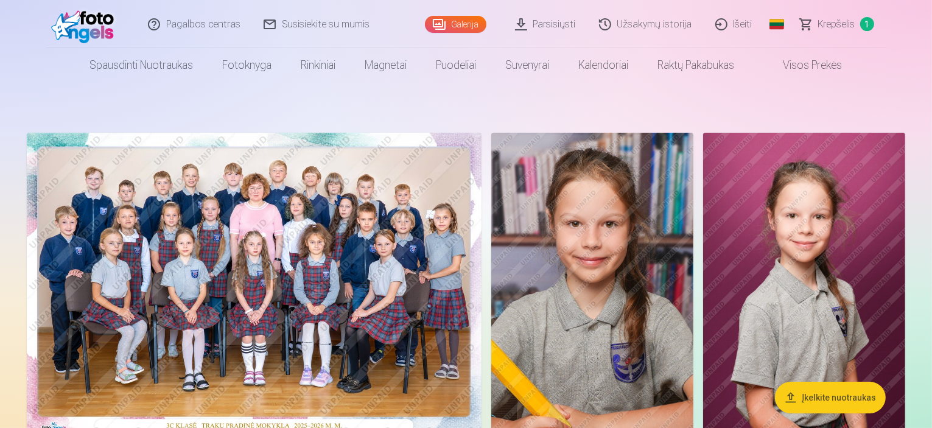
scroll to position [0, 0]
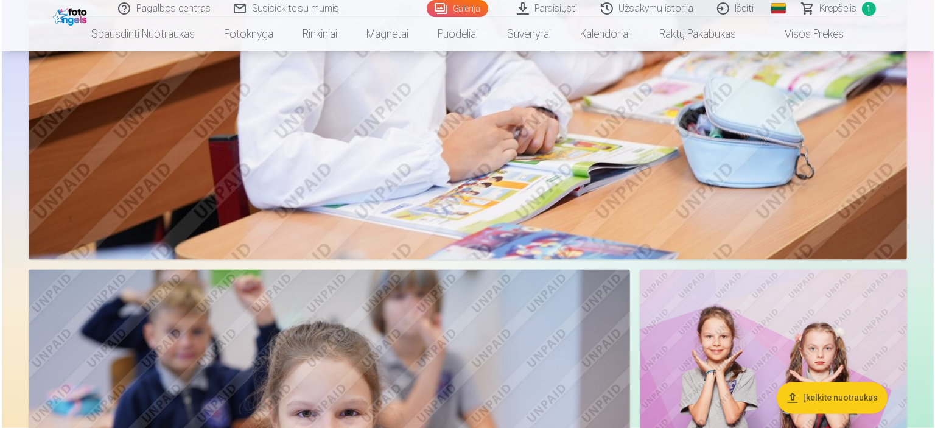
scroll to position [2013, 0]
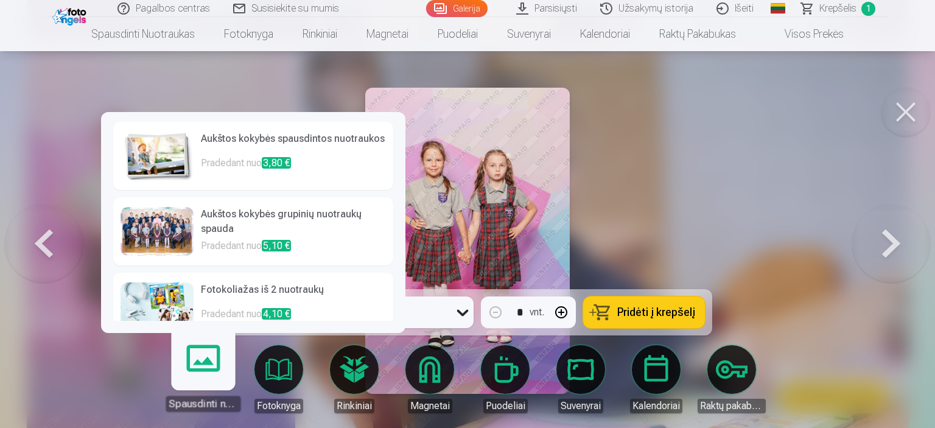
click at [205, 296] on h6 "Fotokoliažas iš 2 nuotraukų" at bounding box center [293, 294] width 185 height 24
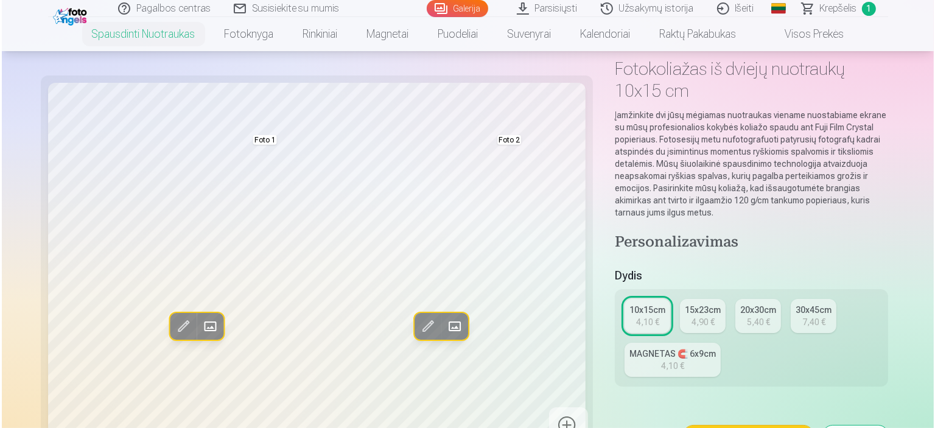
scroll to position [61, 0]
click at [442, 329] on span at bounding box center [451, 325] width 19 height 19
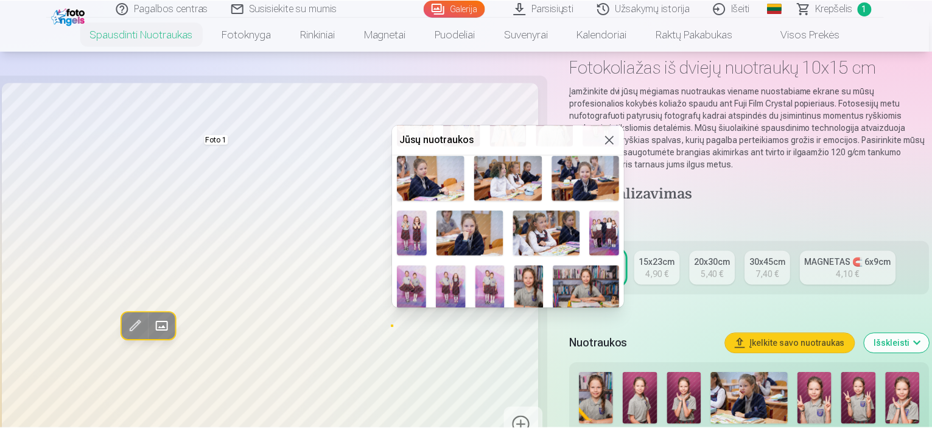
scroll to position [101, 0]
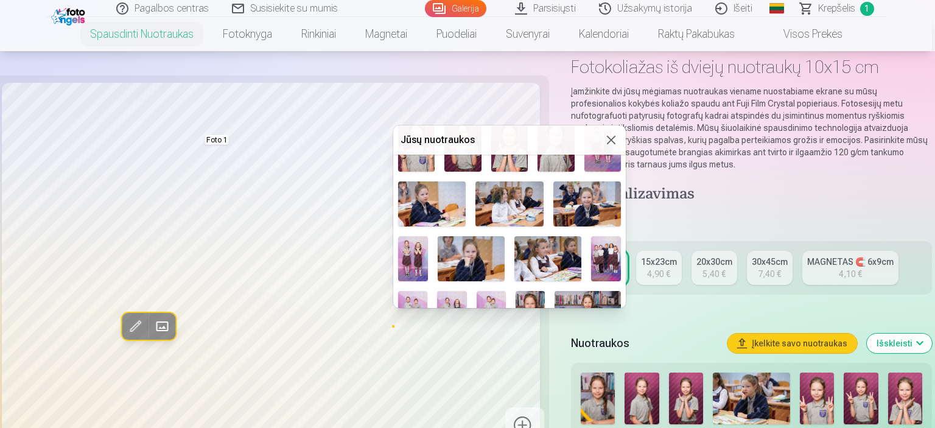
click at [606, 253] on img at bounding box center [606, 258] width 30 height 44
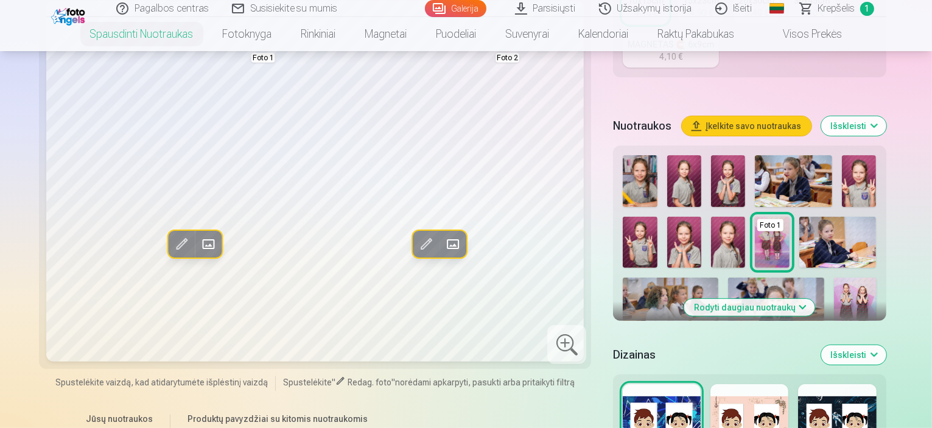
scroll to position [304, 0]
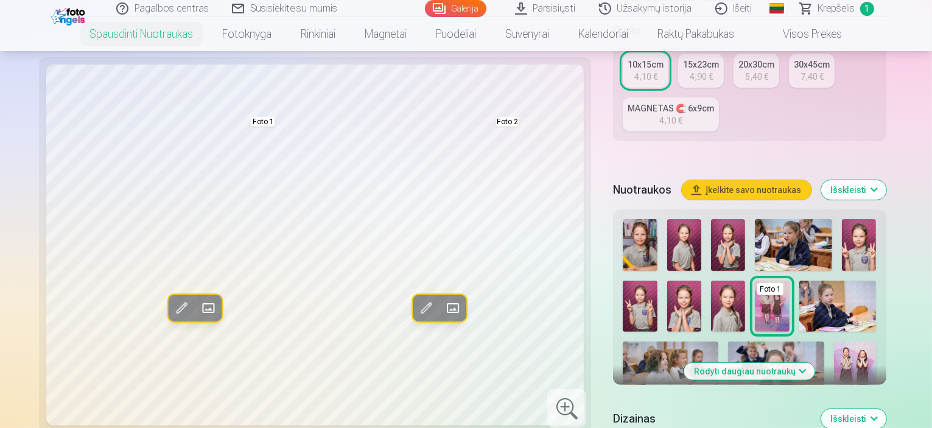
click at [886, 180] on button "Išskleisti" at bounding box center [853, 189] width 65 height 19
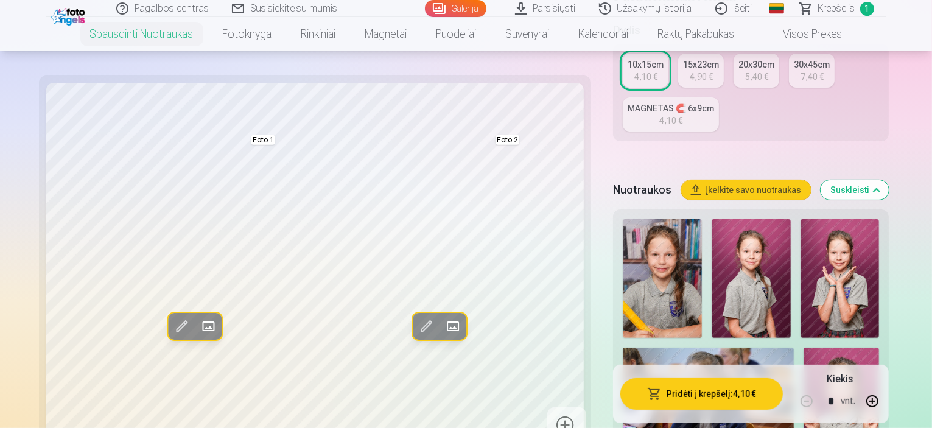
click at [889, 180] on button "Suskleisti" at bounding box center [854, 189] width 68 height 19
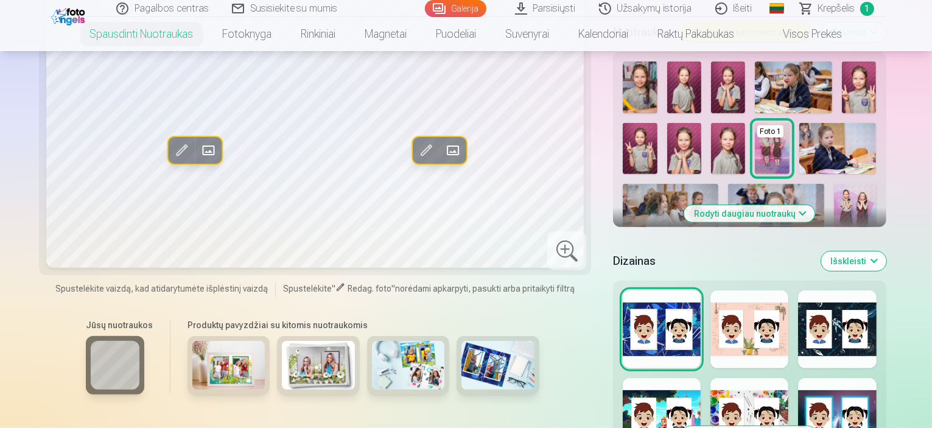
scroll to position [460, 0]
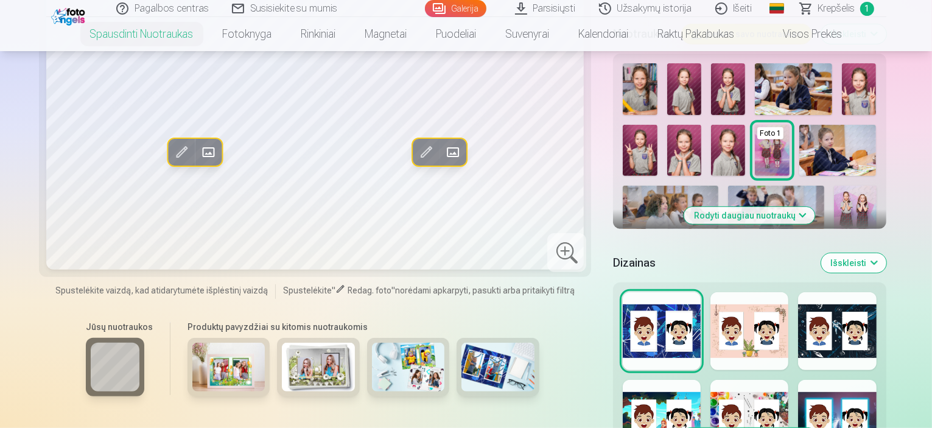
click at [755, 292] on div at bounding box center [749, 331] width 78 height 78
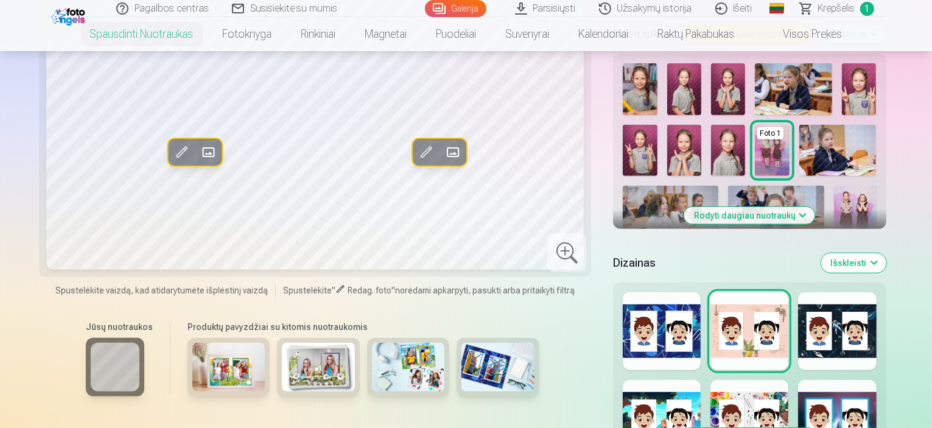
click at [851, 292] on div at bounding box center [837, 331] width 78 height 78
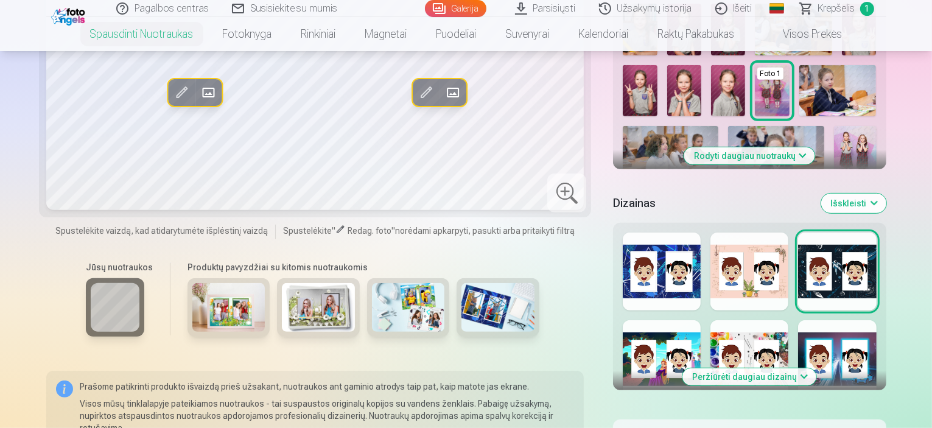
scroll to position [521, 0]
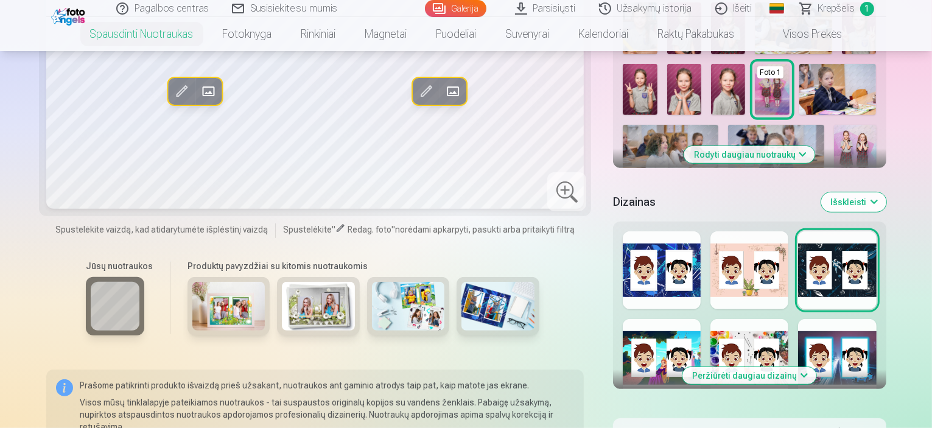
click at [646, 319] on div at bounding box center [662, 358] width 78 height 78
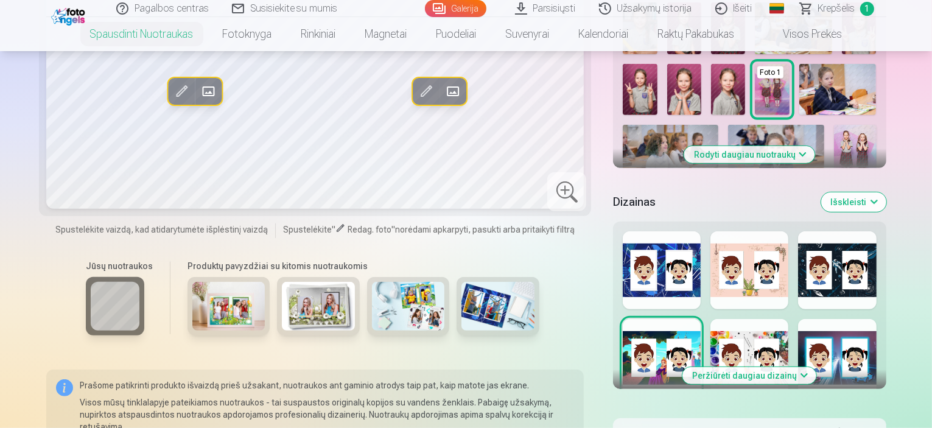
click at [777, 367] on button "Peržiūrėti daugiau dizainų" at bounding box center [749, 375] width 134 height 17
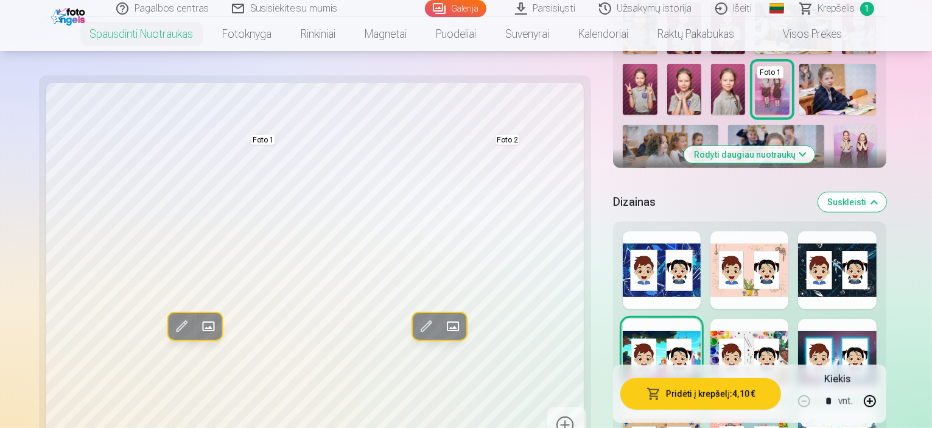
click at [735, 319] on div at bounding box center [749, 358] width 78 height 78
click at [876, 319] on div at bounding box center [837, 358] width 78 height 78
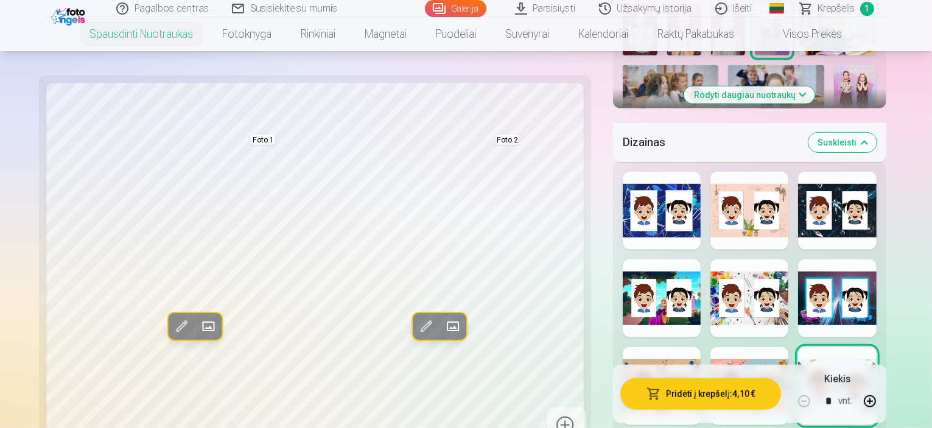
scroll to position [582, 0]
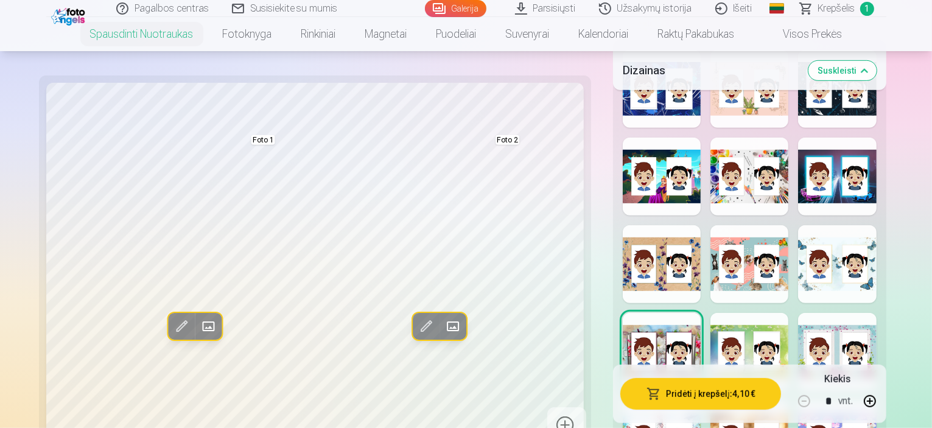
scroll to position [704, 0]
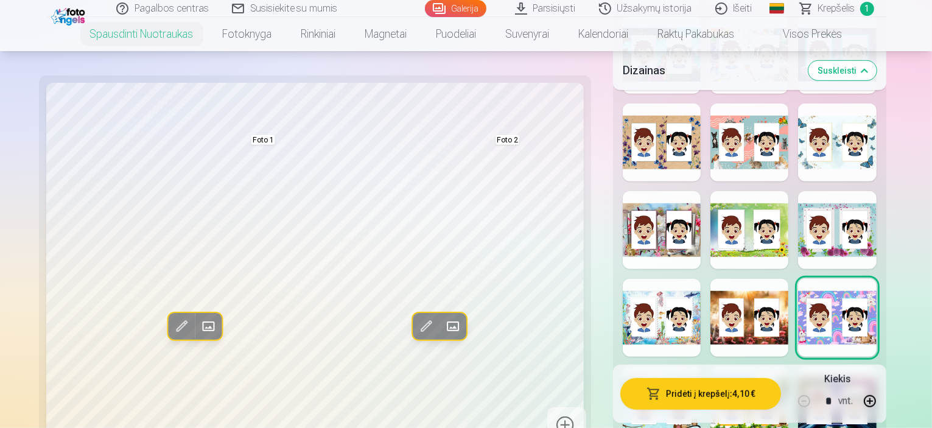
scroll to position [825, 0]
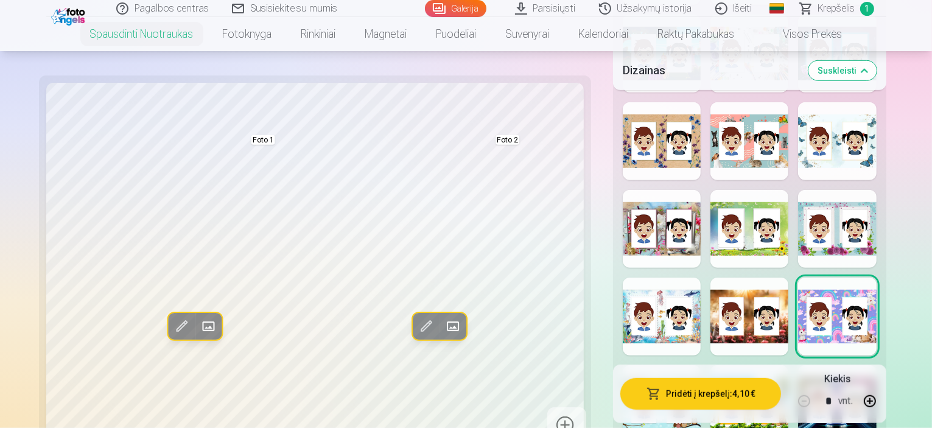
click at [852, 365] on div at bounding box center [837, 404] width 78 height 78
click at [774, 365] on div at bounding box center [749, 404] width 78 height 78
click at [682, 365] on div at bounding box center [662, 404] width 78 height 78
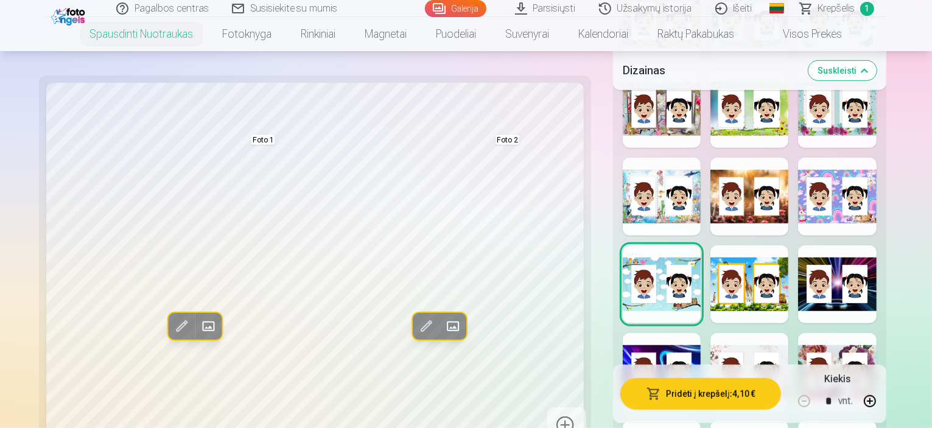
scroll to position [947, 0]
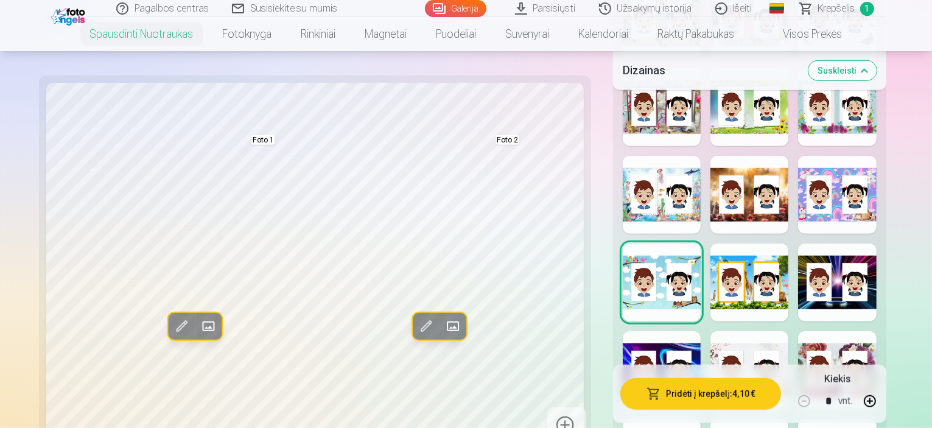
click at [670, 331] on div at bounding box center [662, 370] width 78 height 78
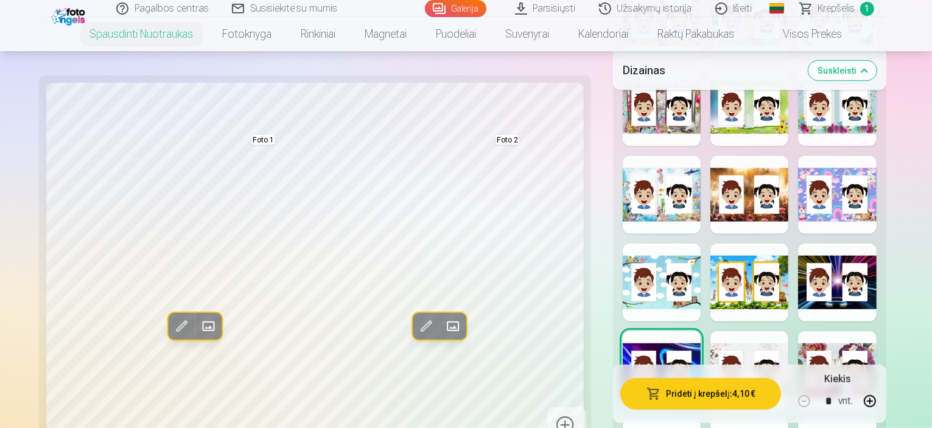
click at [710, 331] on div at bounding box center [749, 370] width 78 height 78
click at [876, 331] on div at bounding box center [837, 370] width 78 height 78
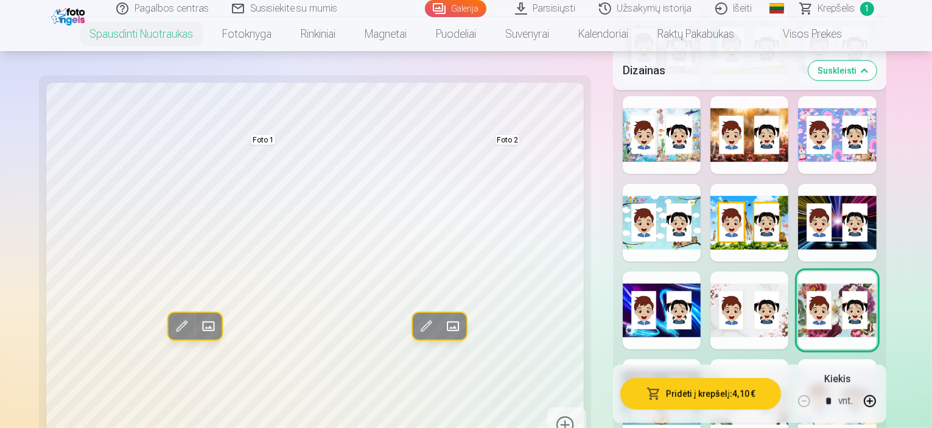
scroll to position [1008, 0]
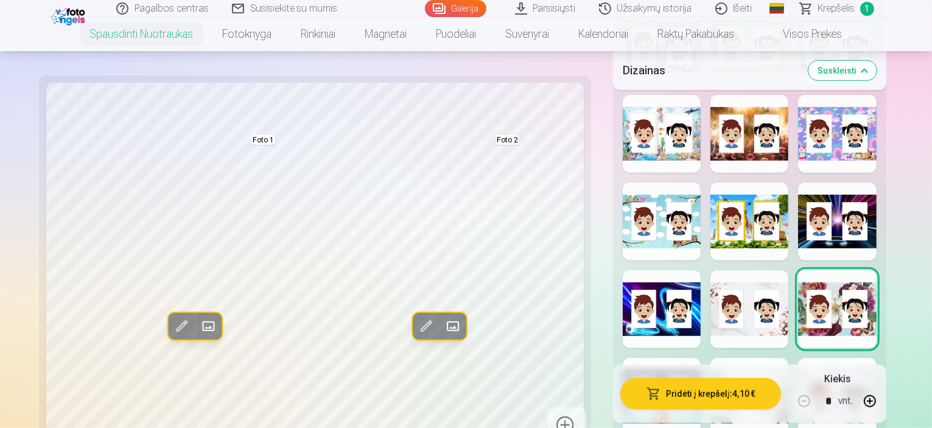
click at [874, 358] on div at bounding box center [837, 397] width 78 height 78
click at [783, 358] on div at bounding box center [749, 397] width 78 height 78
click at [648, 358] on div at bounding box center [662, 397] width 78 height 78
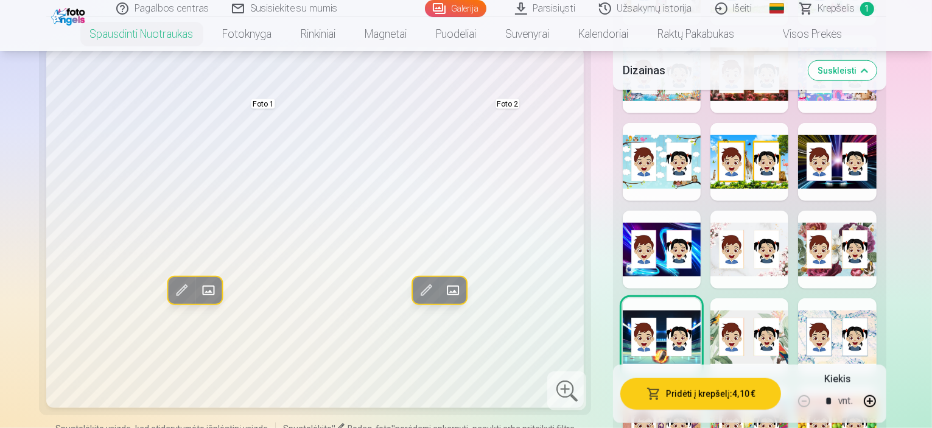
scroll to position [1069, 0]
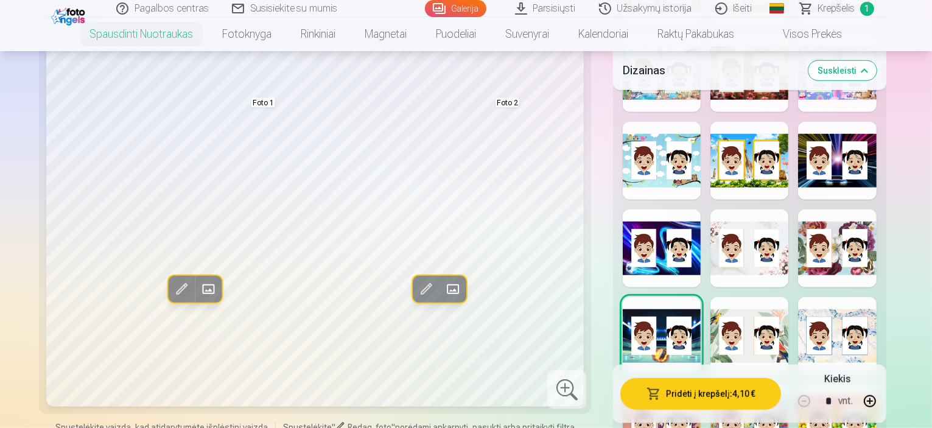
click at [647, 385] on div at bounding box center [662, 424] width 78 height 78
click at [730, 385] on div at bounding box center [749, 424] width 78 height 78
click at [850, 385] on div at bounding box center [837, 424] width 78 height 78
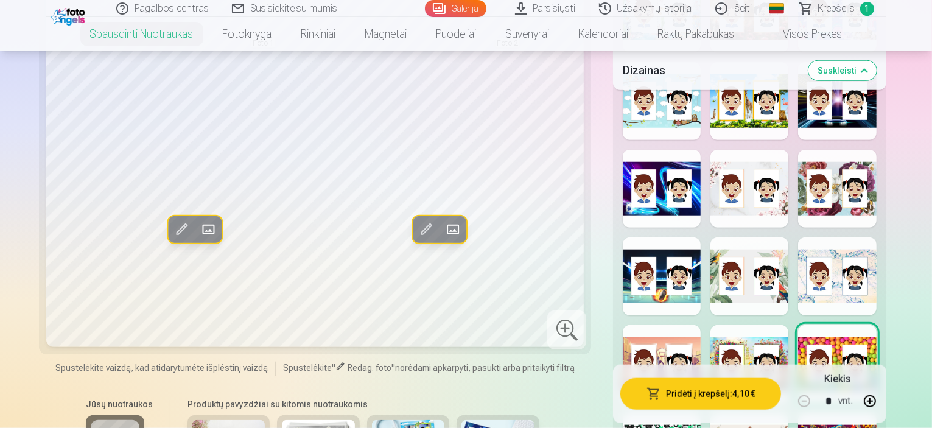
scroll to position [1130, 0]
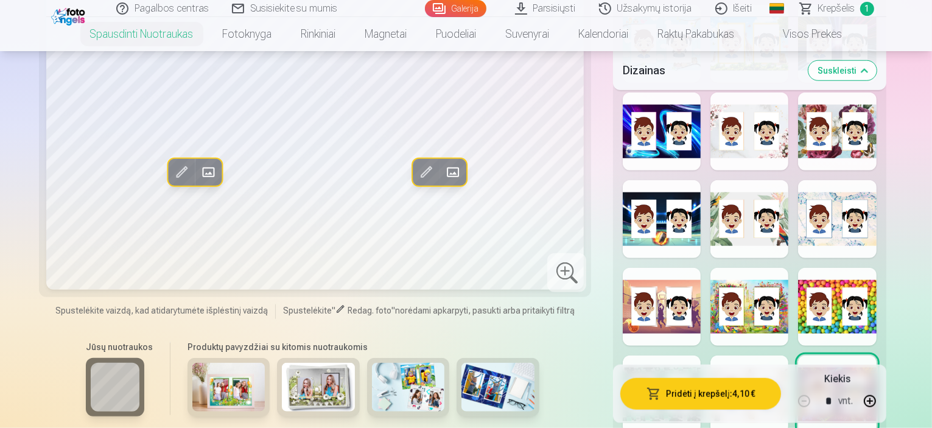
scroll to position [1191, 0]
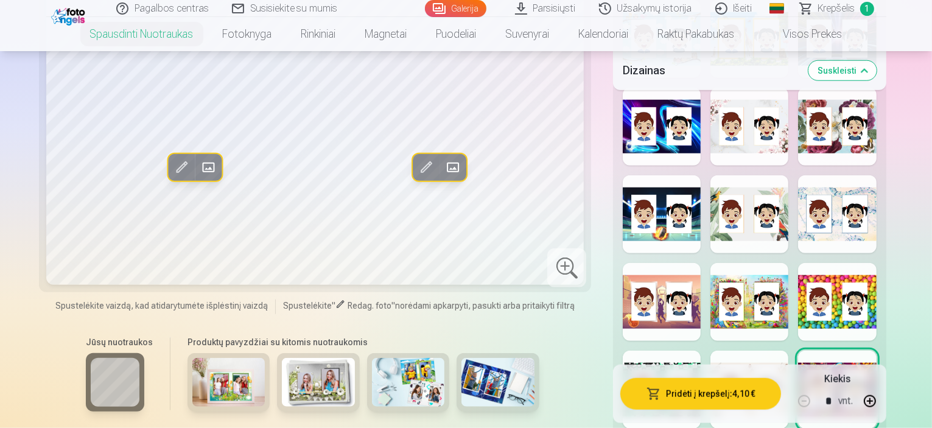
click at [755, 351] on div at bounding box center [749, 390] width 78 height 78
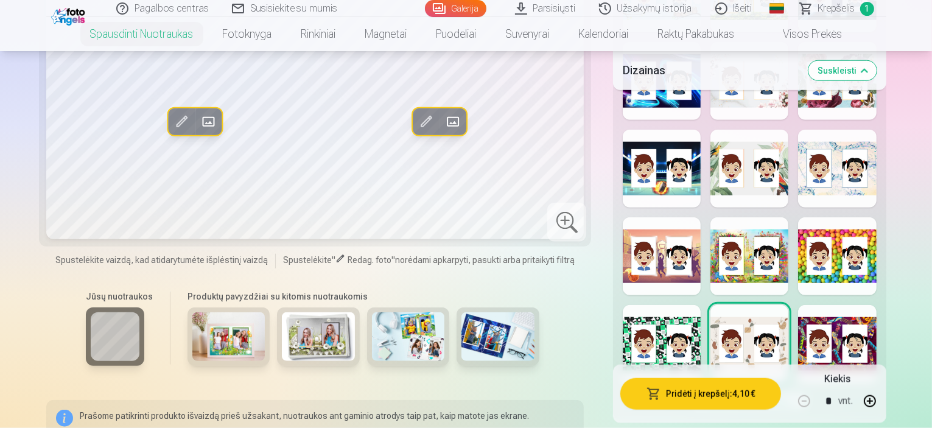
scroll to position [1251, 0]
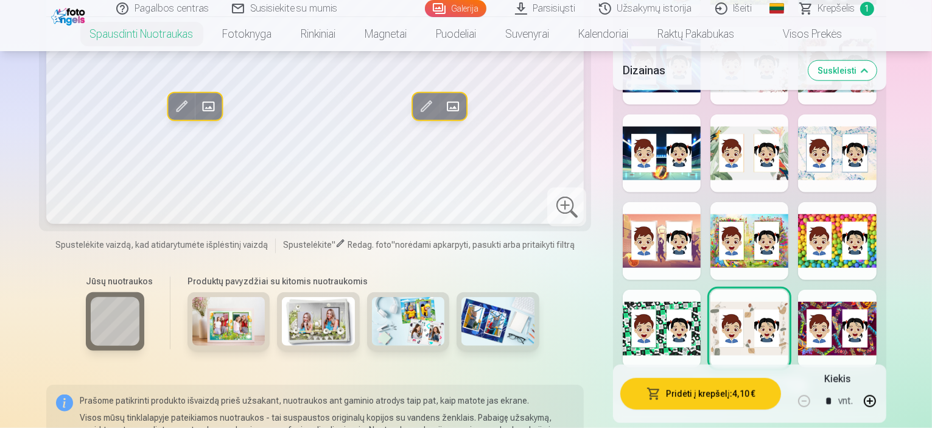
click at [679, 290] on div at bounding box center [662, 329] width 78 height 78
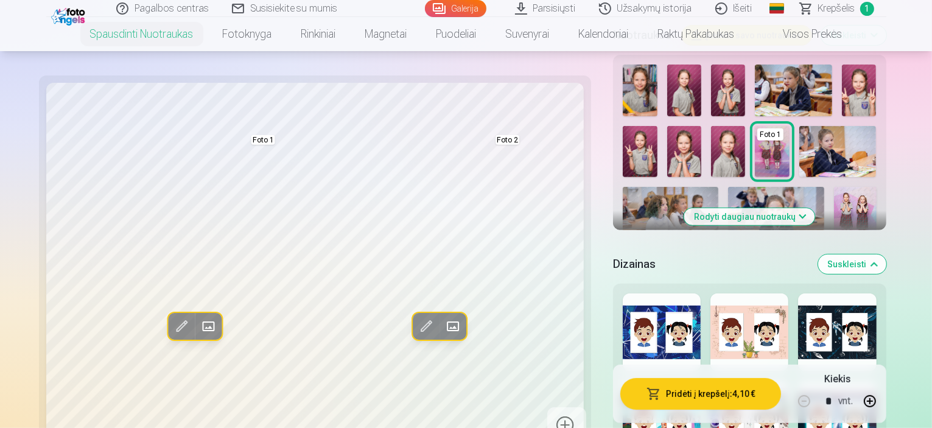
scroll to position [460, 0]
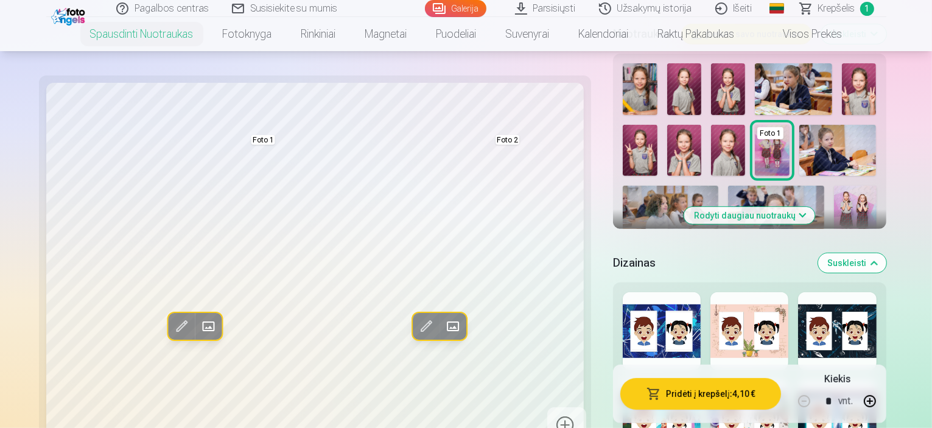
click at [788, 292] on div at bounding box center [749, 331] width 78 height 78
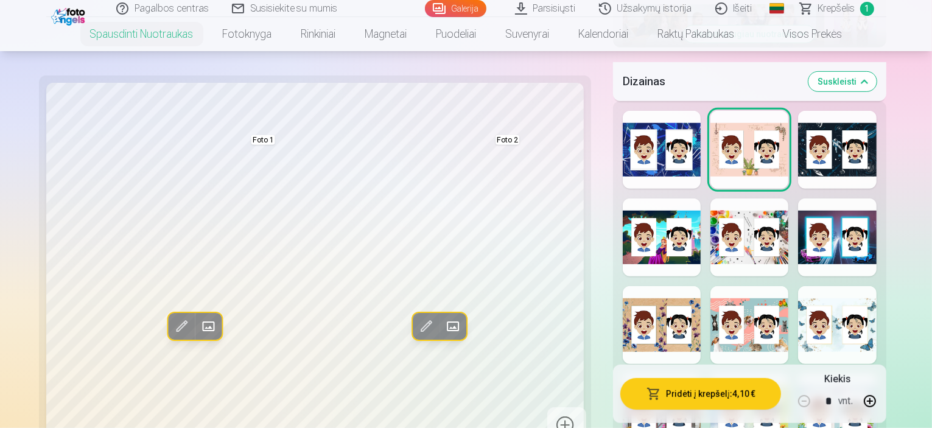
scroll to position [643, 0]
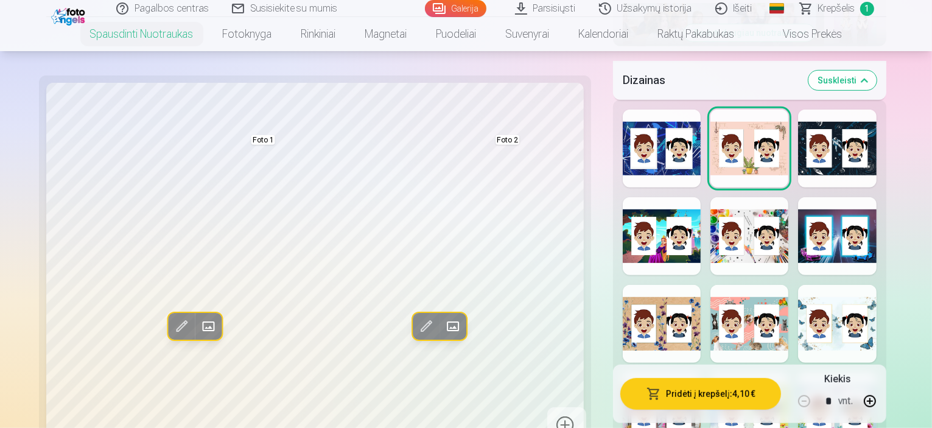
click at [827, 285] on div at bounding box center [837, 324] width 78 height 78
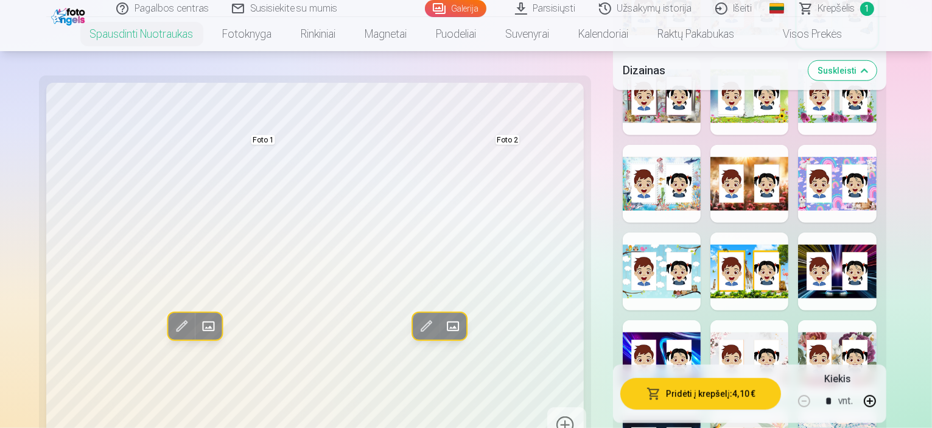
scroll to position [947, 0]
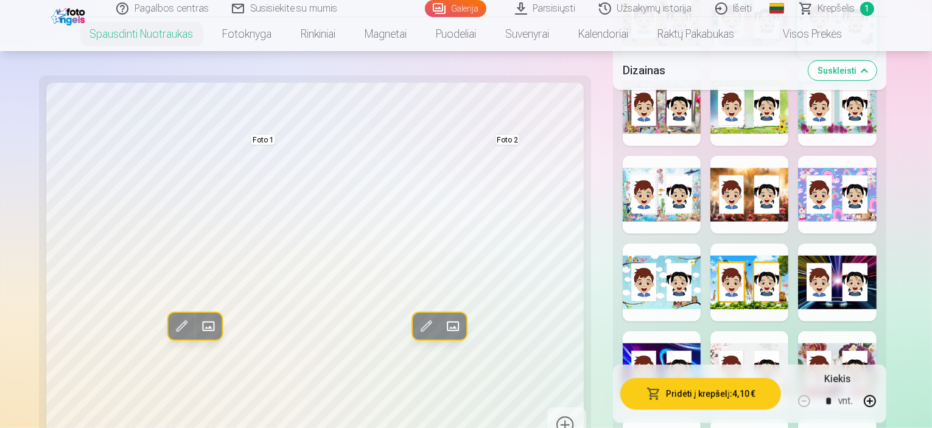
click at [770, 331] on div at bounding box center [749, 370] width 78 height 78
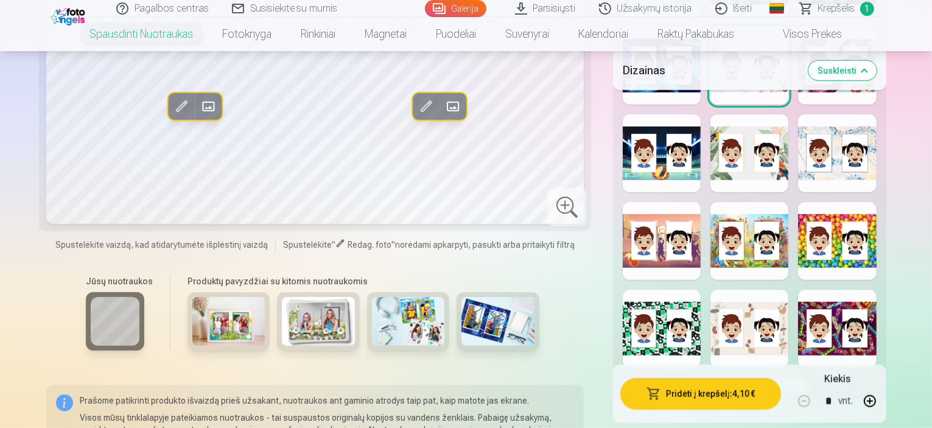
click at [760, 290] on div at bounding box center [749, 329] width 78 height 78
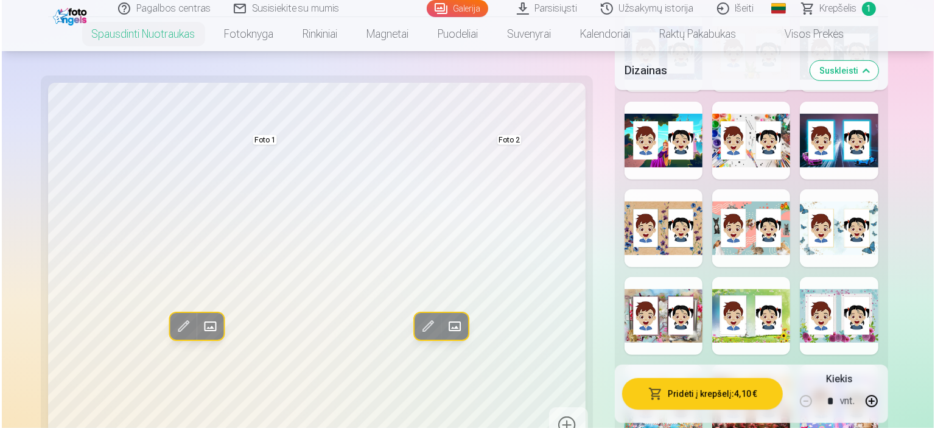
scroll to position [704, 0]
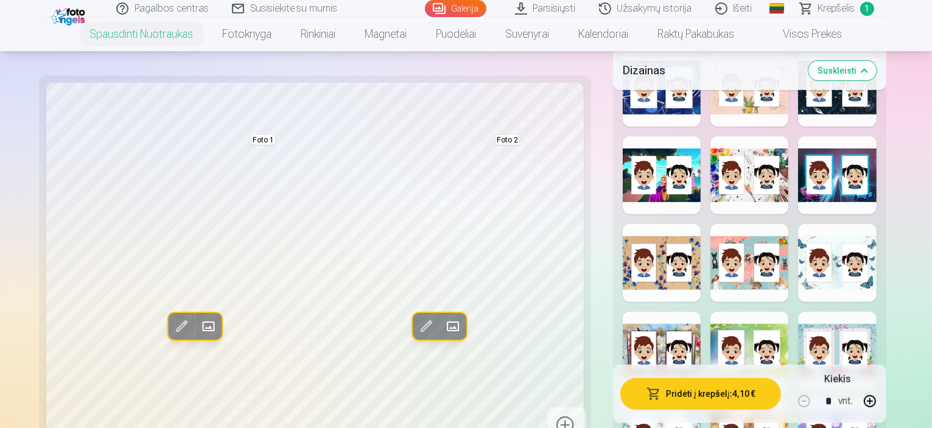
click at [875, 224] on div at bounding box center [837, 263] width 78 height 78
click at [674, 399] on button "Pridėti į krepšelį : 4,10 €" at bounding box center [700, 394] width 161 height 32
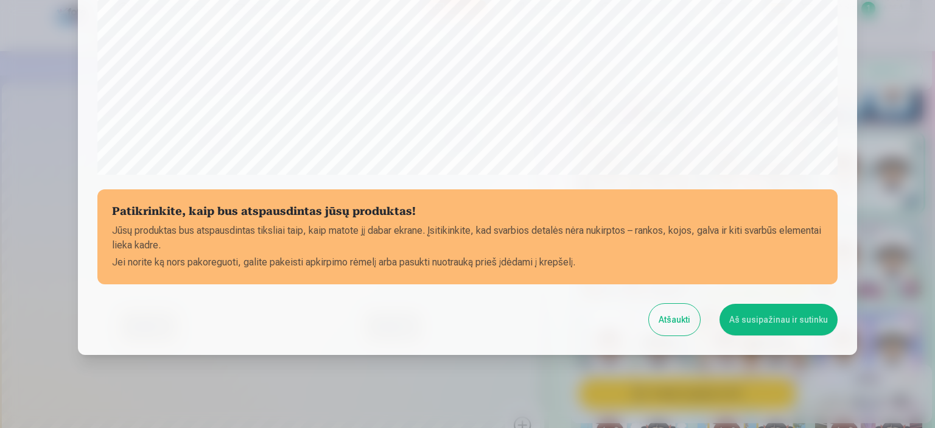
scroll to position [448, 0]
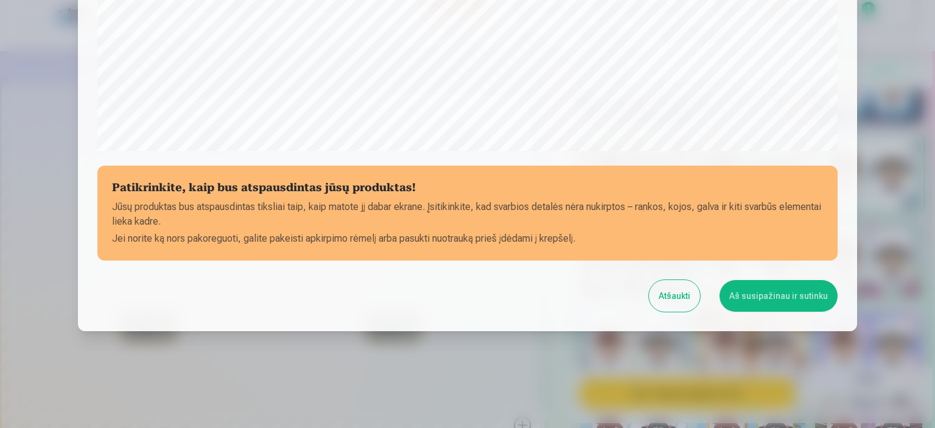
click at [784, 294] on button "Aš susipažinau ir sutinku" at bounding box center [778, 296] width 118 height 32
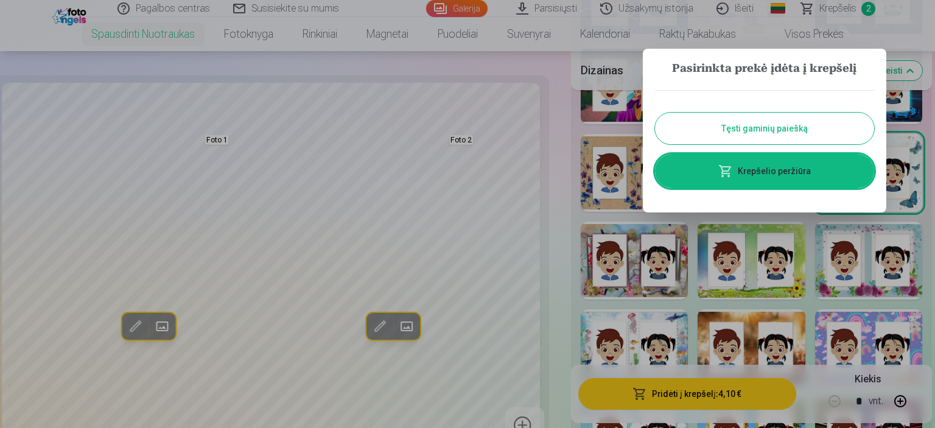
click at [825, 128] on button "Tęsti gaminių paiešką" at bounding box center [764, 129] width 219 height 32
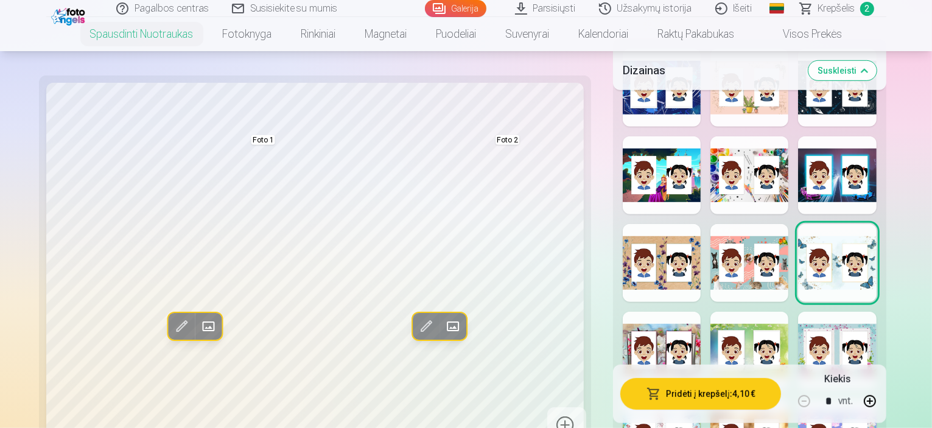
click at [198, 323] on span at bounding box center [207, 325] width 19 height 19
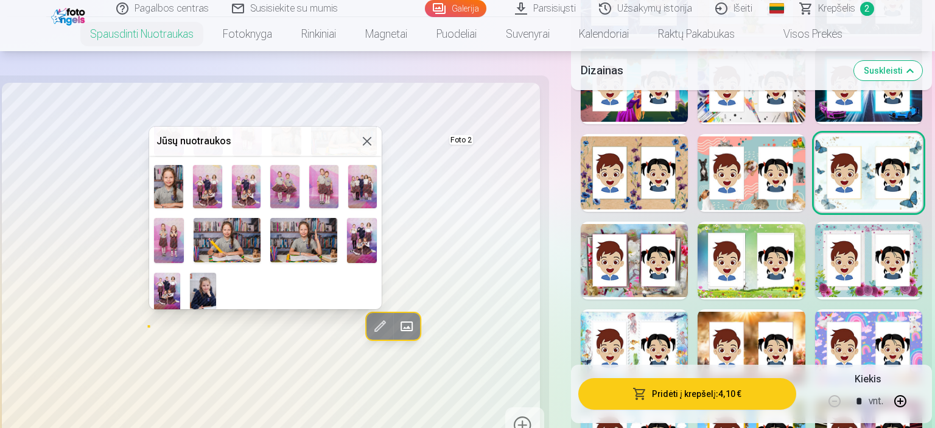
scroll to position [284, 0]
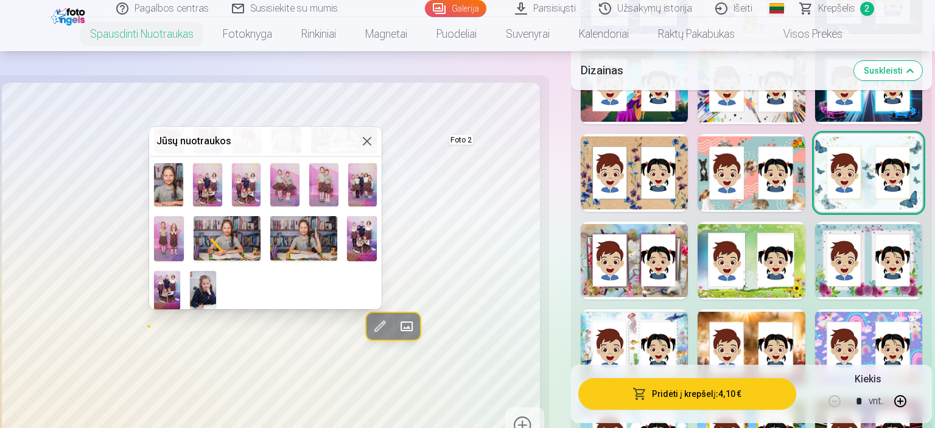
click at [213, 279] on img at bounding box center [203, 290] width 26 height 39
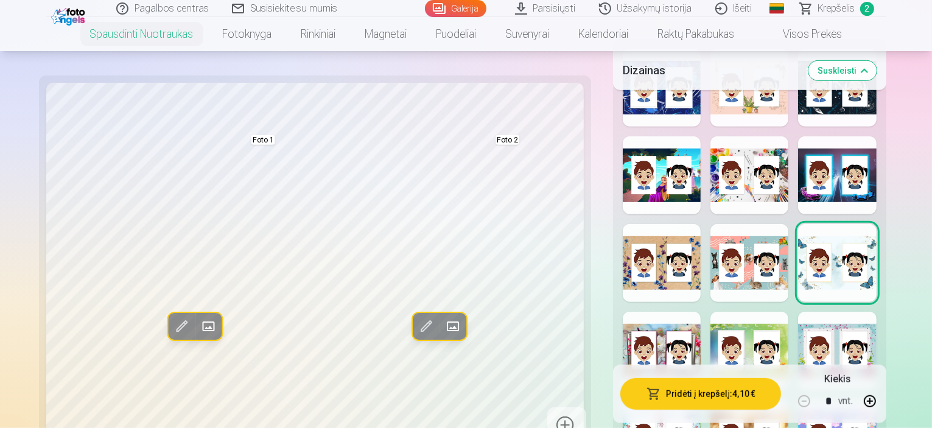
click at [442, 328] on span at bounding box center [451, 325] width 19 height 19
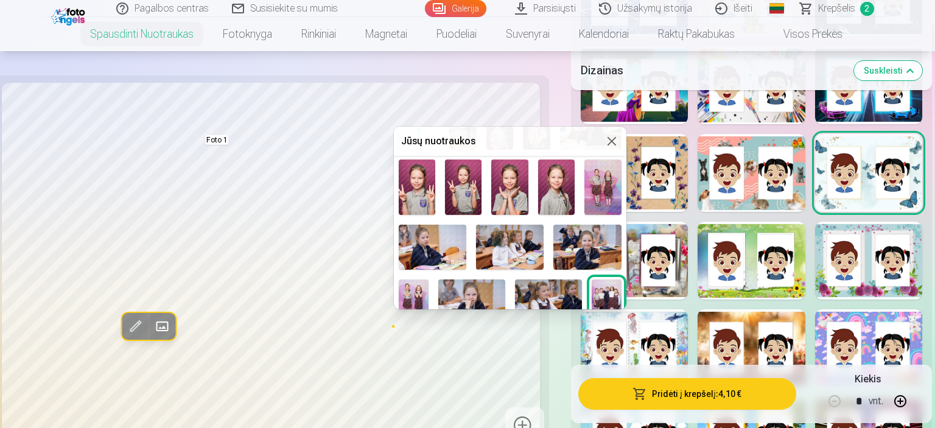
scroll to position [61, 0]
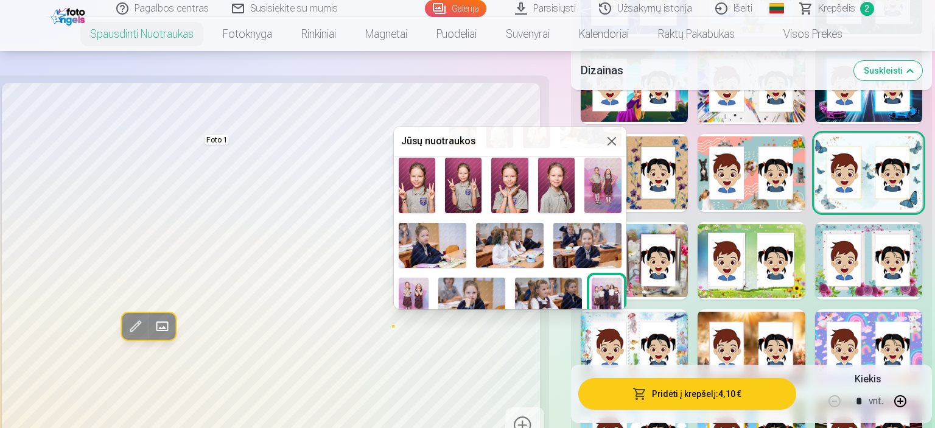
click at [482, 281] on img at bounding box center [471, 300] width 67 height 44
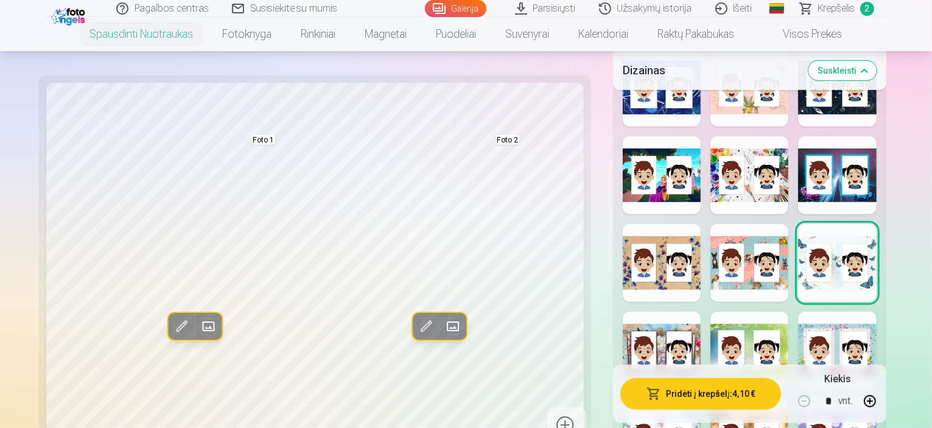
click at [442, 325] on span at bounding box center [451, 325] width 19 height 19
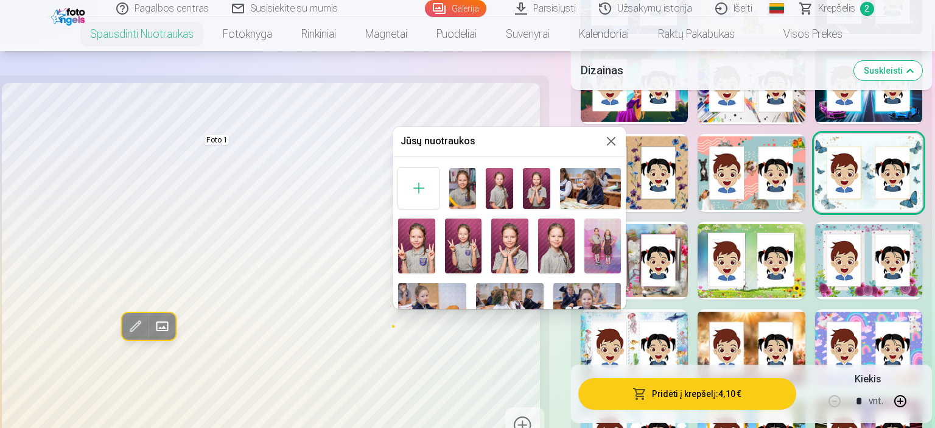
click at [273, 332] on div at bounding box center [467, 214] width 935 height 428
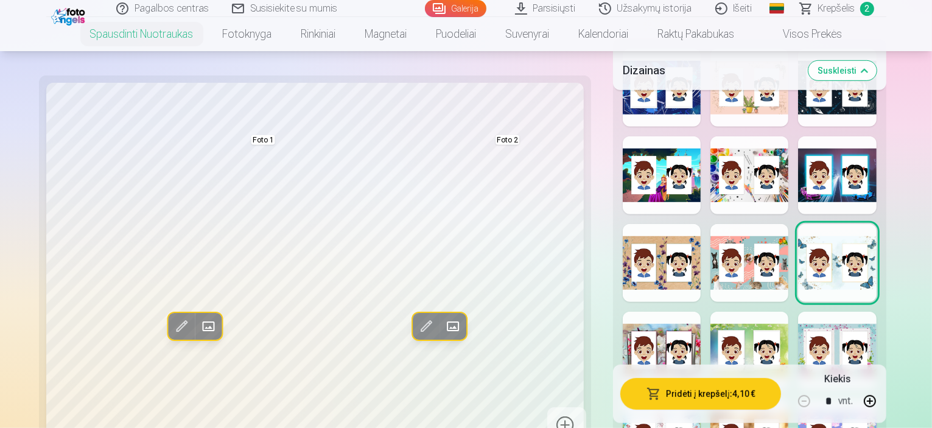
click at [442, 323] on span at bounding box center [451, 325] width 19 height 19
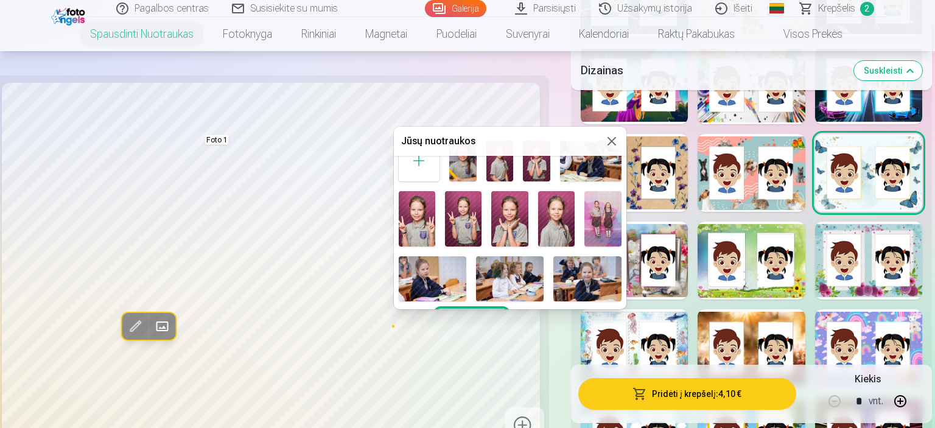
scroll to position [0, 0]
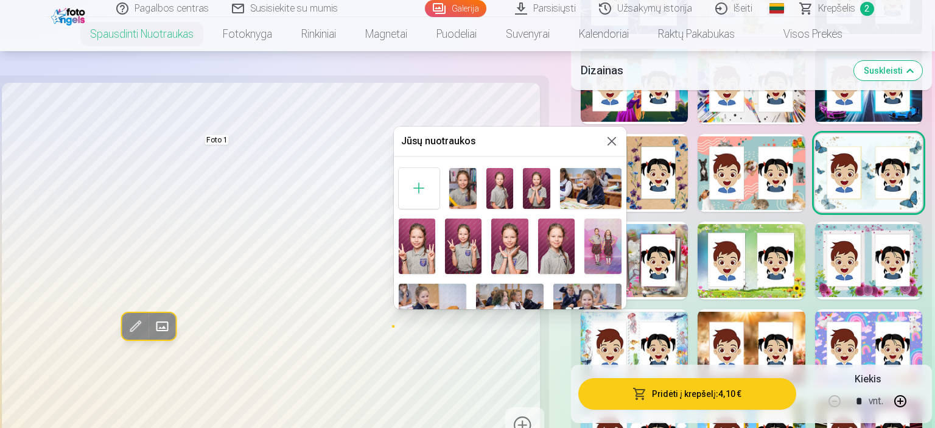
click at [570, 197] on img at bounding box center [590, 188] width 61 height 41
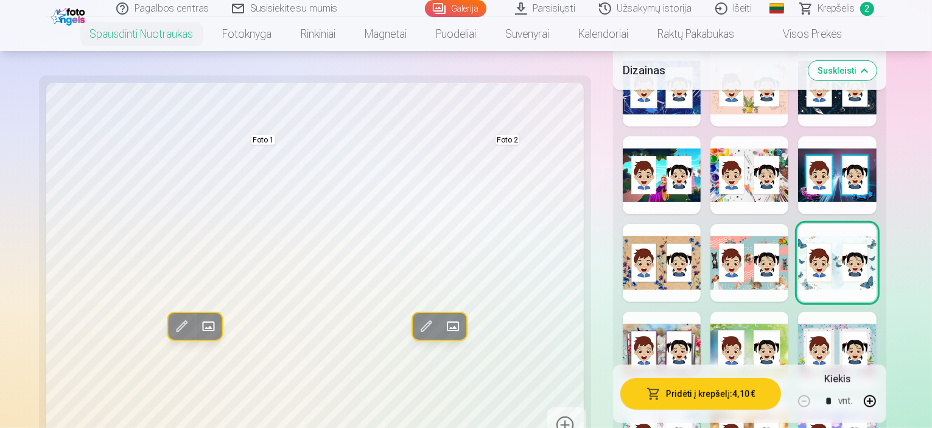
click at [442, 328] on span at bounding box center [451, 325] width 19 height 19
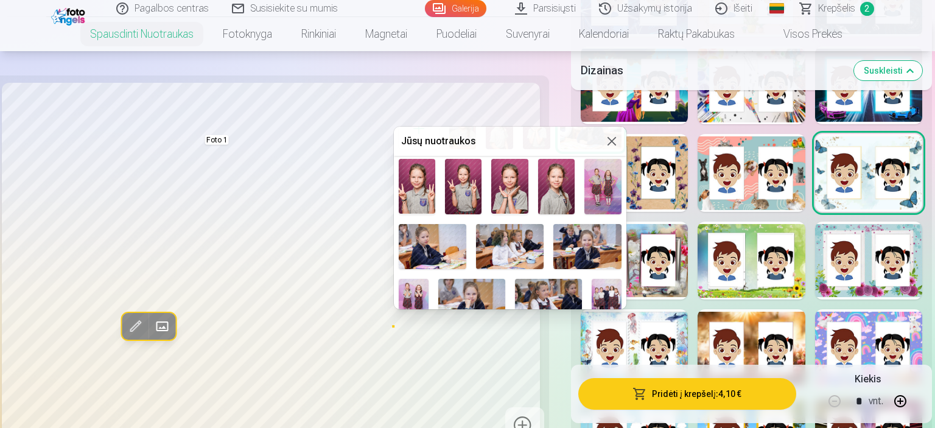
scroll to position [61, 0]
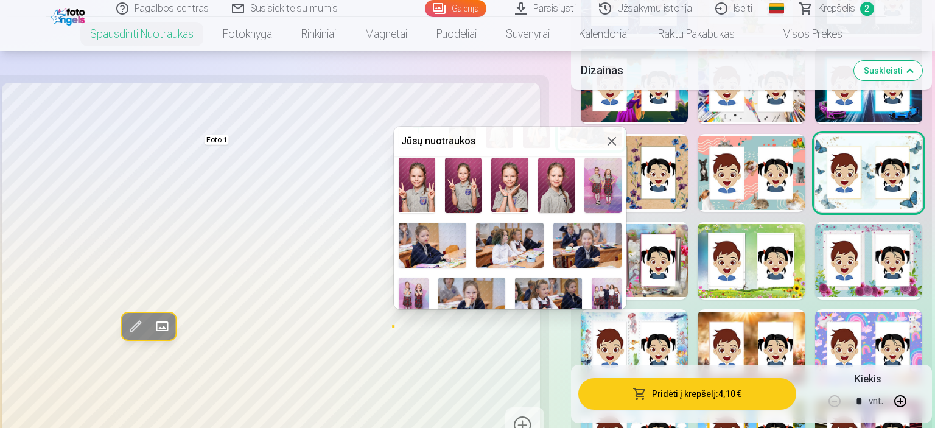
click at [473, 286] on img at bounding box center [471, 300] width 67 height 44
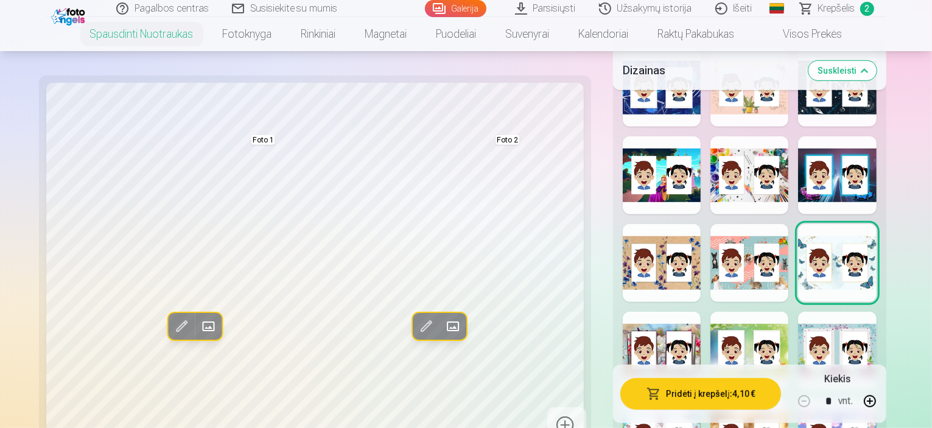
click at [730, 395] on button "Pridėti į krepšelį : 4,10 €" at bounding box center [700, 394] width 161 height 32
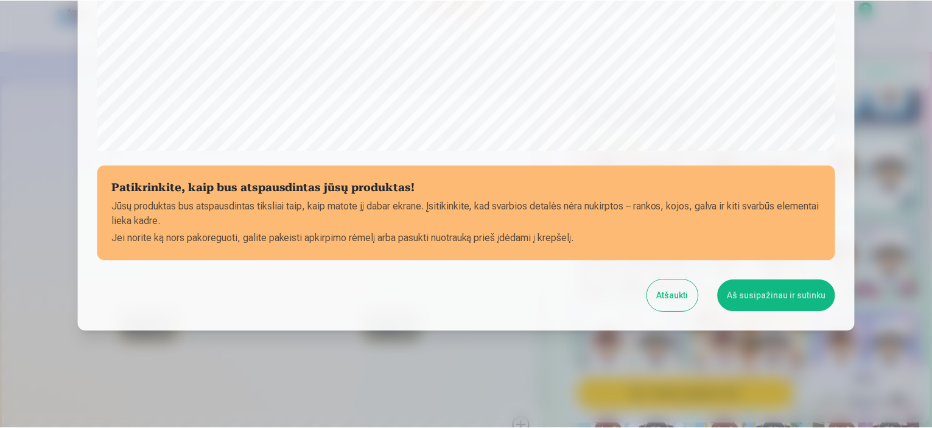
scroll to position [448, 0]
click at [789, 291] on button "Aš susipažinau ir sutinku" at bounding box center [778, 296] width 118 height 32
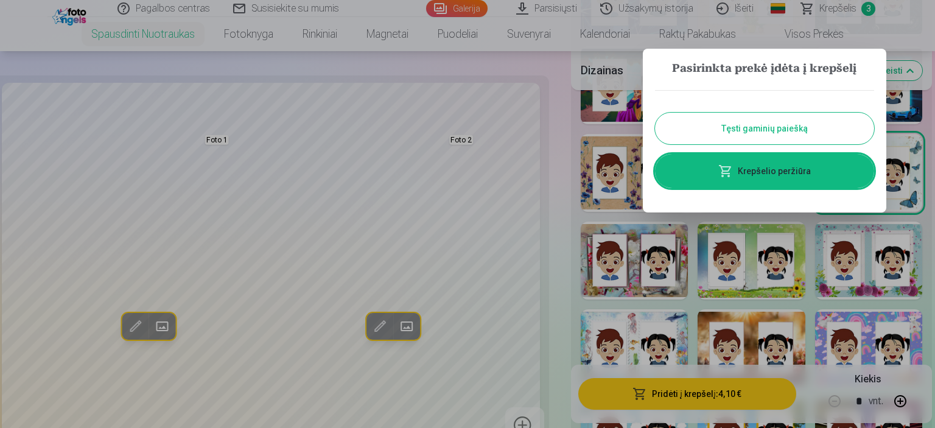
click at [813, 137] on button "Tęsti gaminių paiešką" at bounding box center [764, 129] width 219 height 32
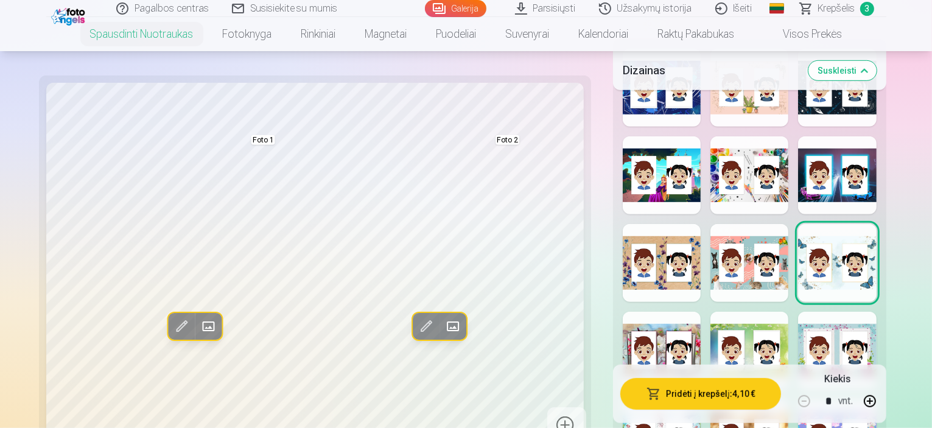
click at [480, 5] on link "Galerija" at bounding box center [455, 8] width 61 height 17
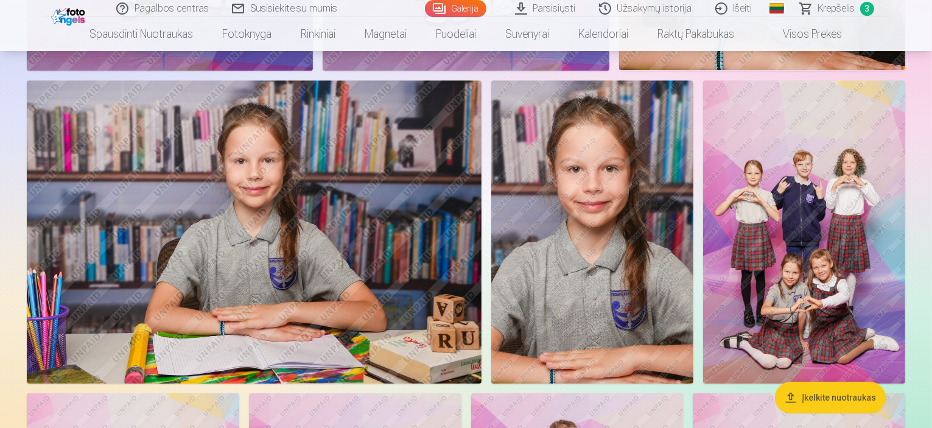
scroll to position [4321, 0]
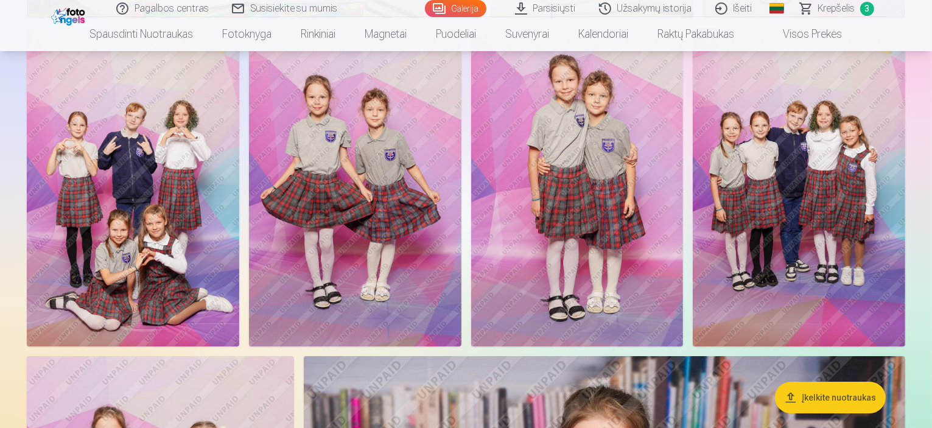
click at [833, 12] on span "Krepšelis" at bounding box center [836, 8] width 37 height 15
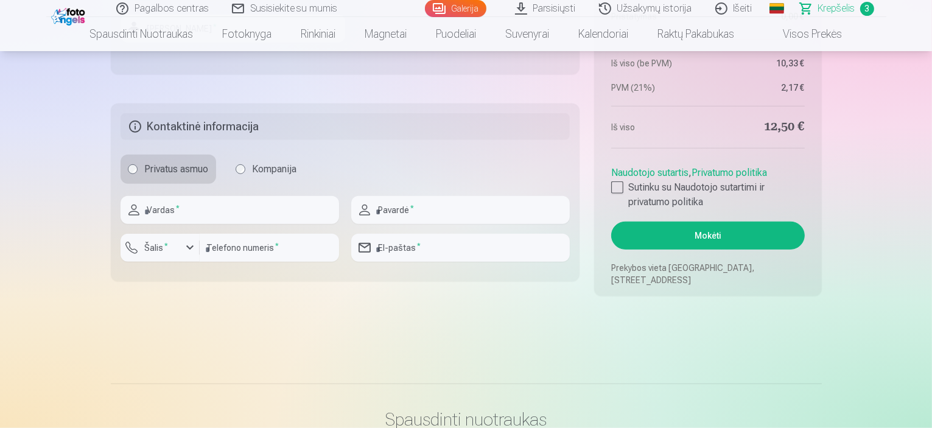
scroll to position [913, 0]
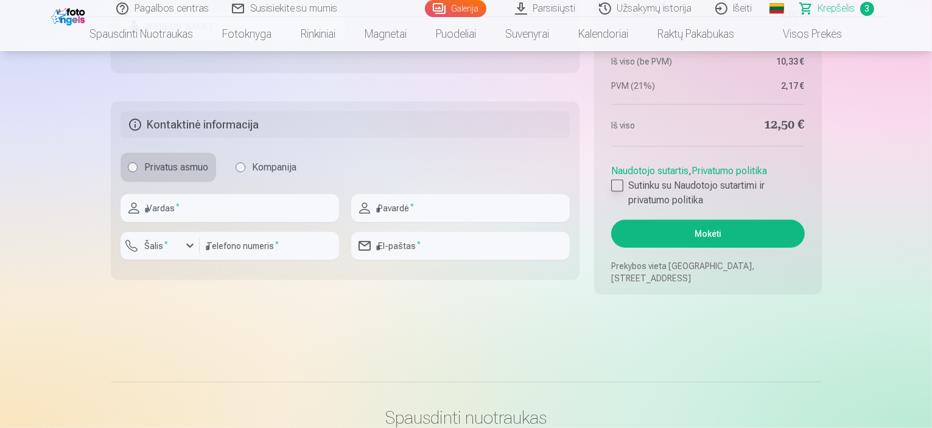
click at [615, 187] on div at bounding box center [617, 186] width 12 height 12
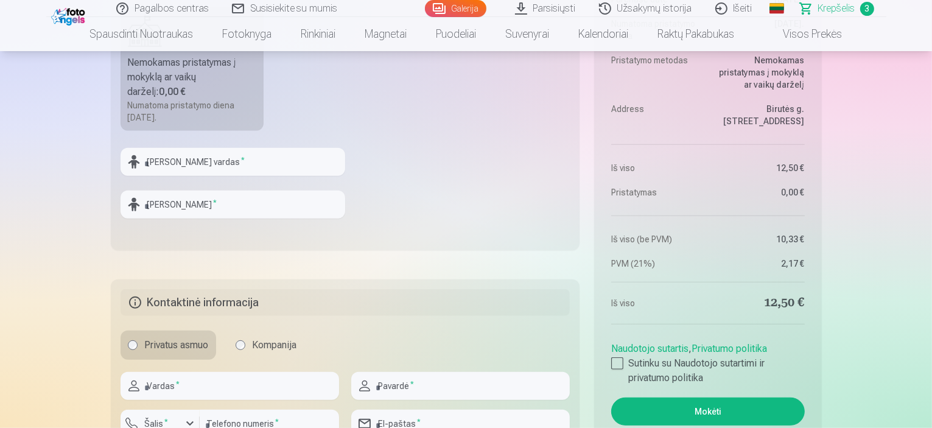
scroll to position [730, 0]
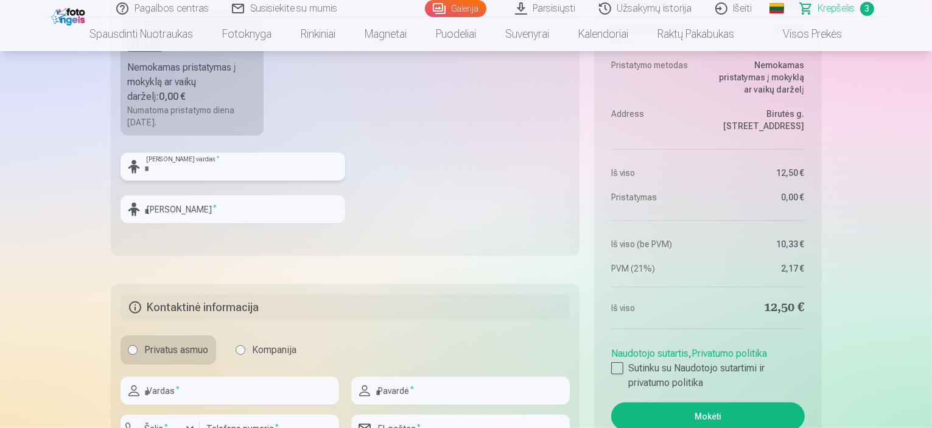
click at [219, 167] on input "text" at bounding box center [233, 167] width 225 height 28
type input "****"
click at [233, 214] on input "text" at bounding box center [233, 209] width 225 height 28
type input "*******"
click at [237, 391] on input "text" at bounding box center [230, 391] width 219 height 28
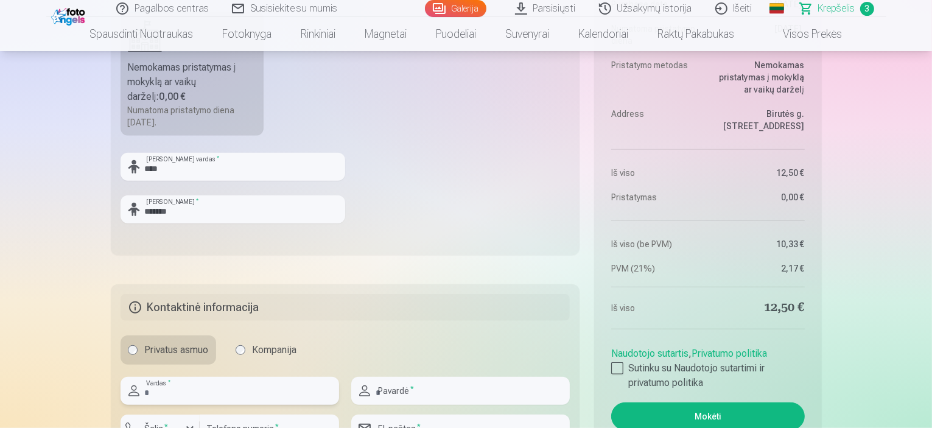
type input "*****"
type input "**********"
type input "*********"
type input "**********"
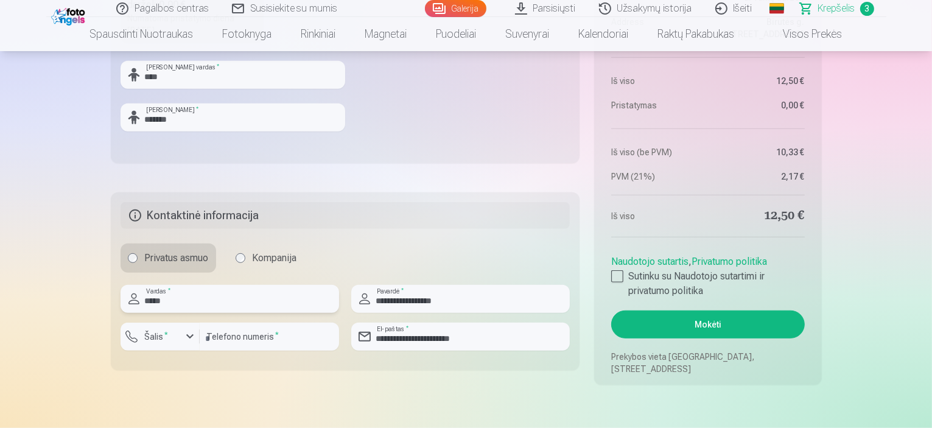
scroll to position [852, 0]
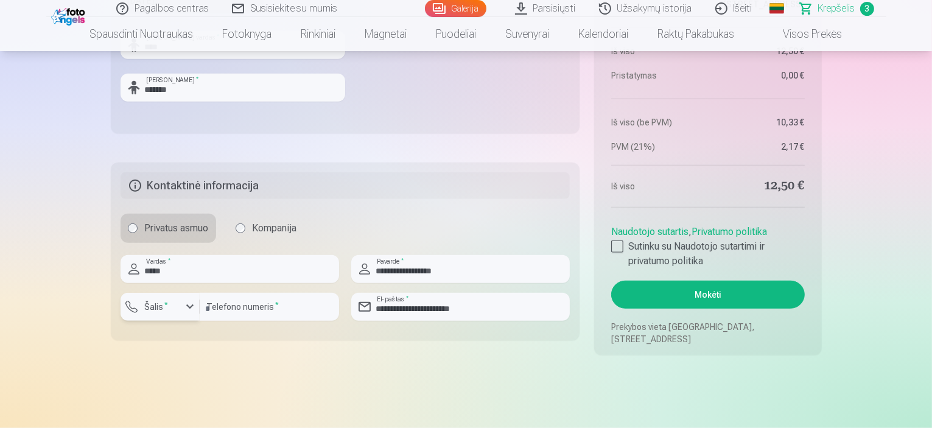
click at [164, 309] on label "Šalis *" at bounding box center [156, 307] width 33 height 12
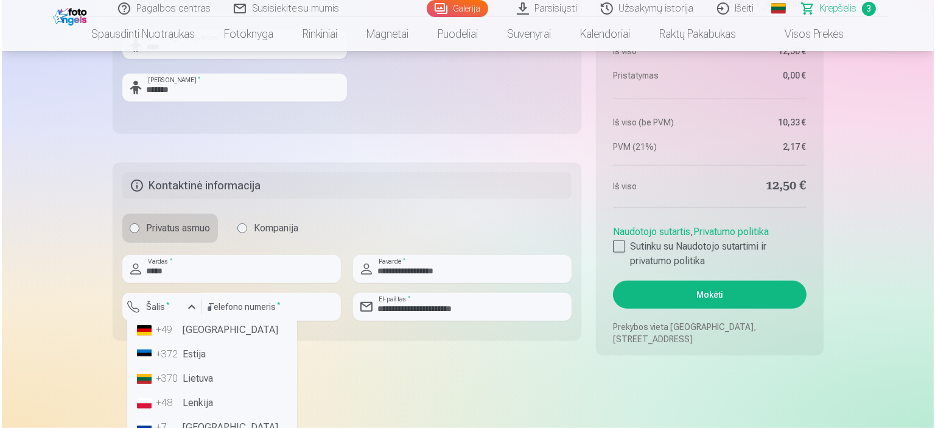
scroll to position [61, 0]
click at [202, 370] on li "+370 Lietuva" at bounding box center [210, 377] width 160 height 24
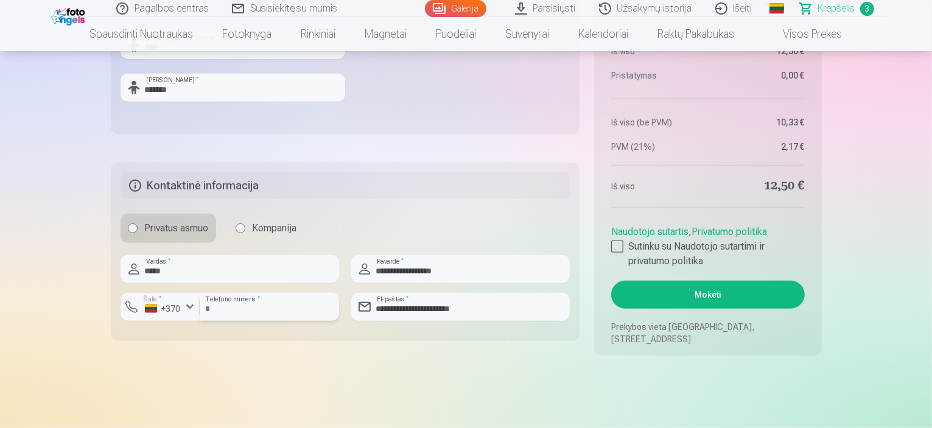
click at [209, 311] on input "*********" at bounding box center [269, 307] width 139 height 28
type input "********"
click at [782, 295] on button "Mokėti" at bounding box center [707, 295] width 193 height 28
